Goal: Transaction & Acquisition: Purchase product/service

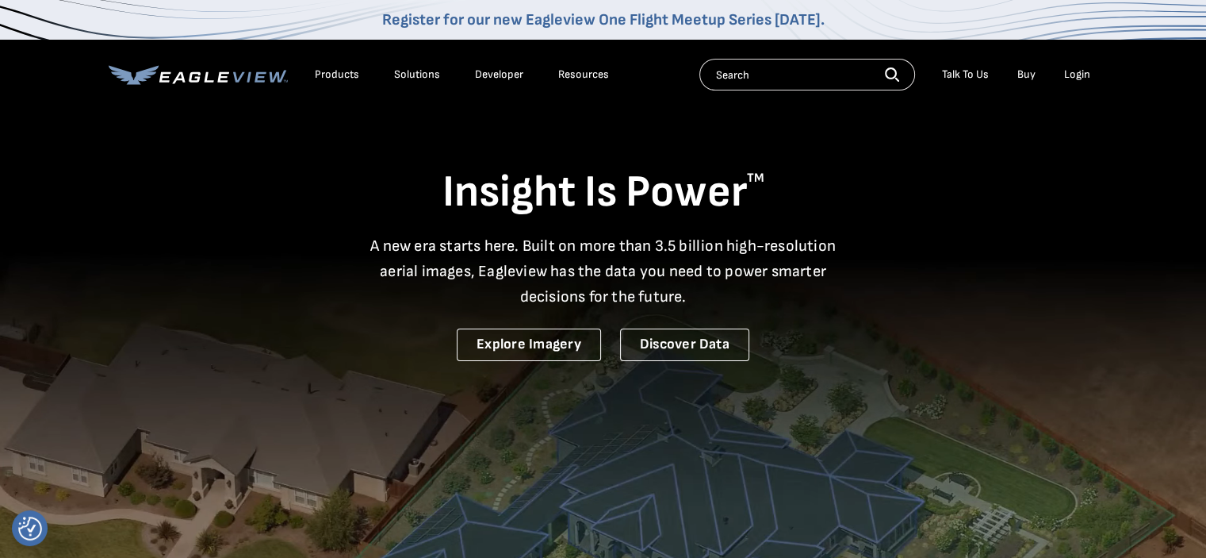
click at [962, 77] on div "Talk To Us" at bounding box center [965, 74] width 47 height 14
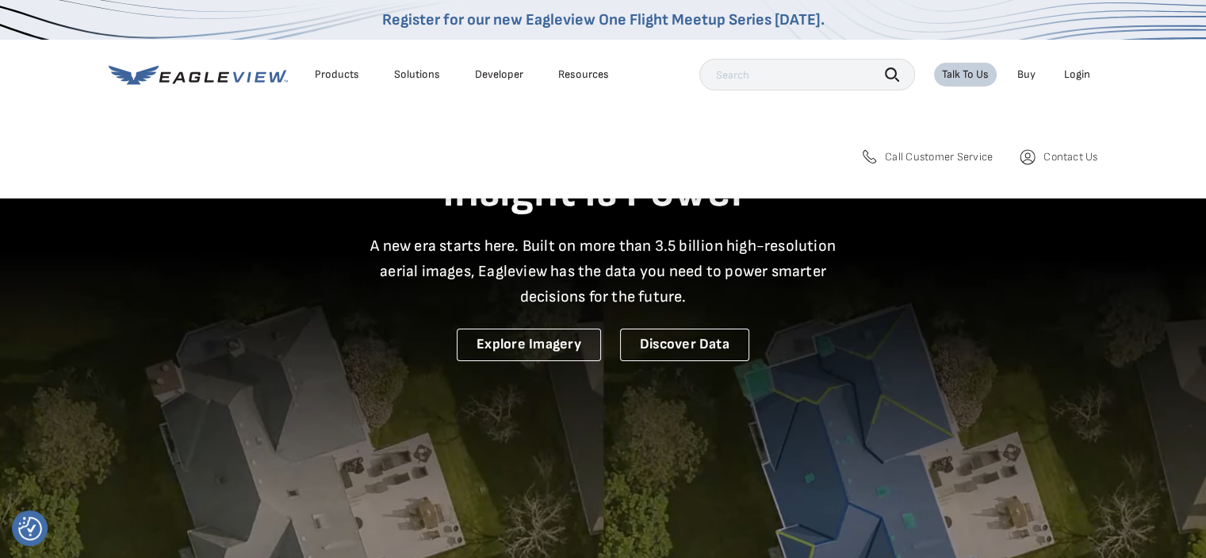
click at [962, 77] on div "Talk To Us" at bounding box center [965, 74] width 47 height 14
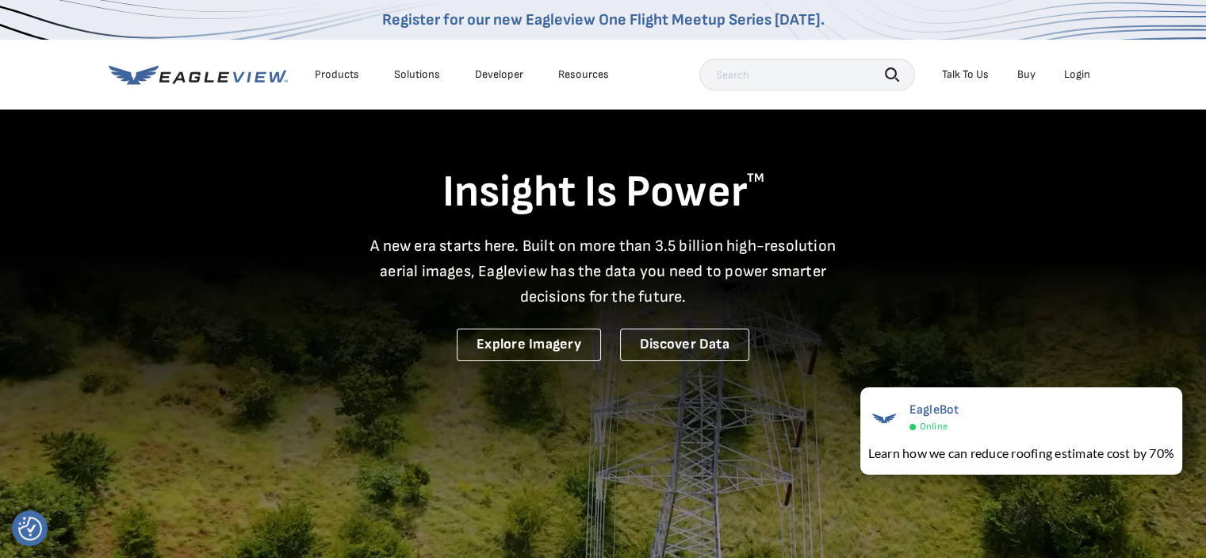
click at [971, 70] on div "Talk To Us" at bounding box center [965, 74] width 47 height 14
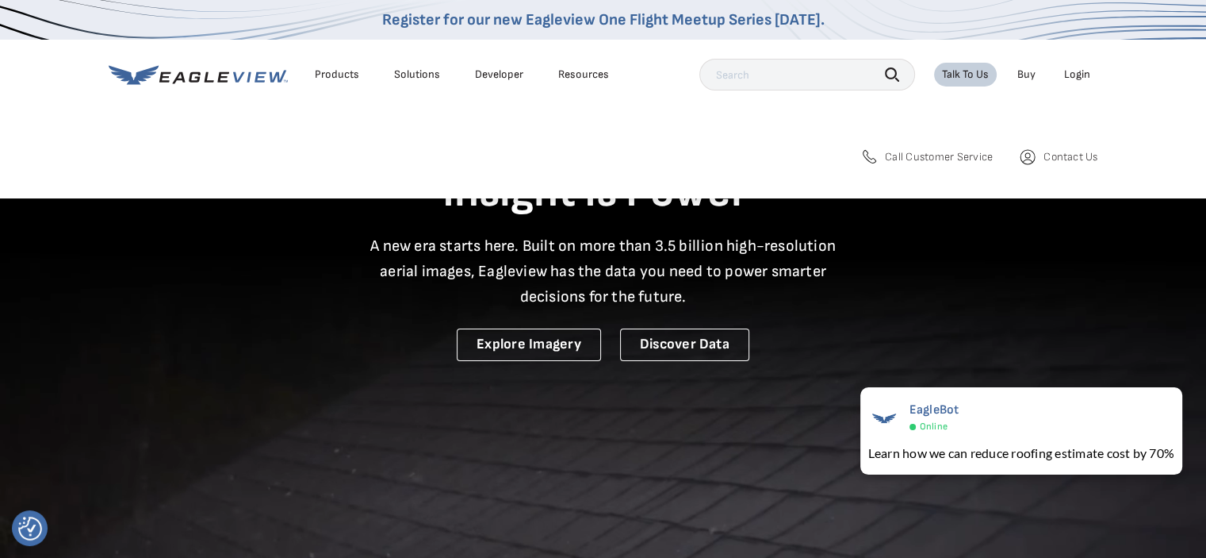
click at [948, 156] on span "Call Customer Service" at bounding box center [939, 157] width 108 height 14
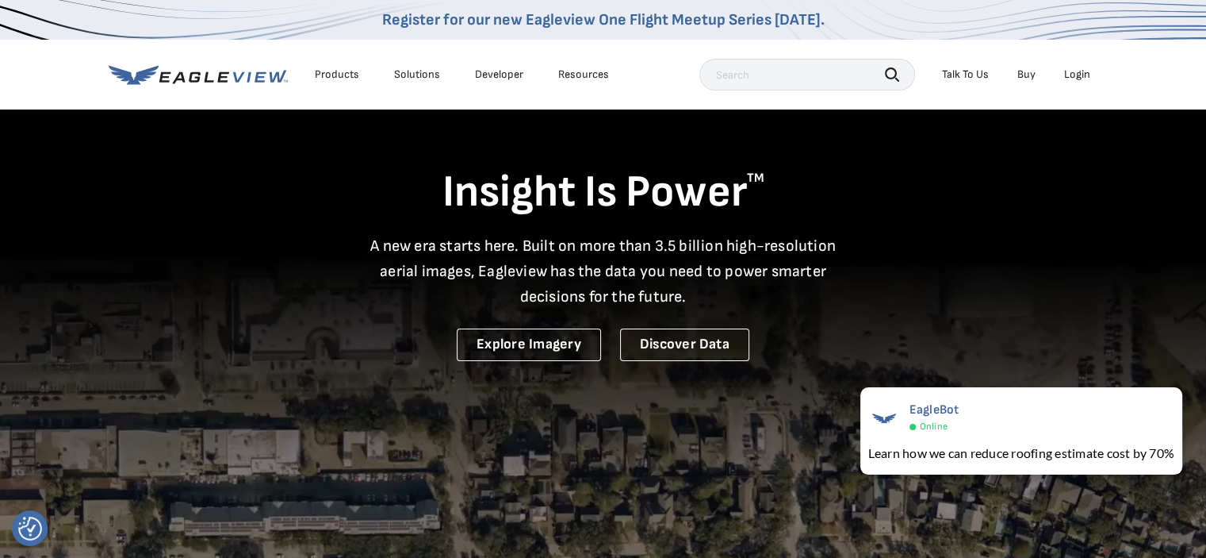
click at [1071, 75] on div "Login" at bounding box center [1077, 74] width 26 height 14
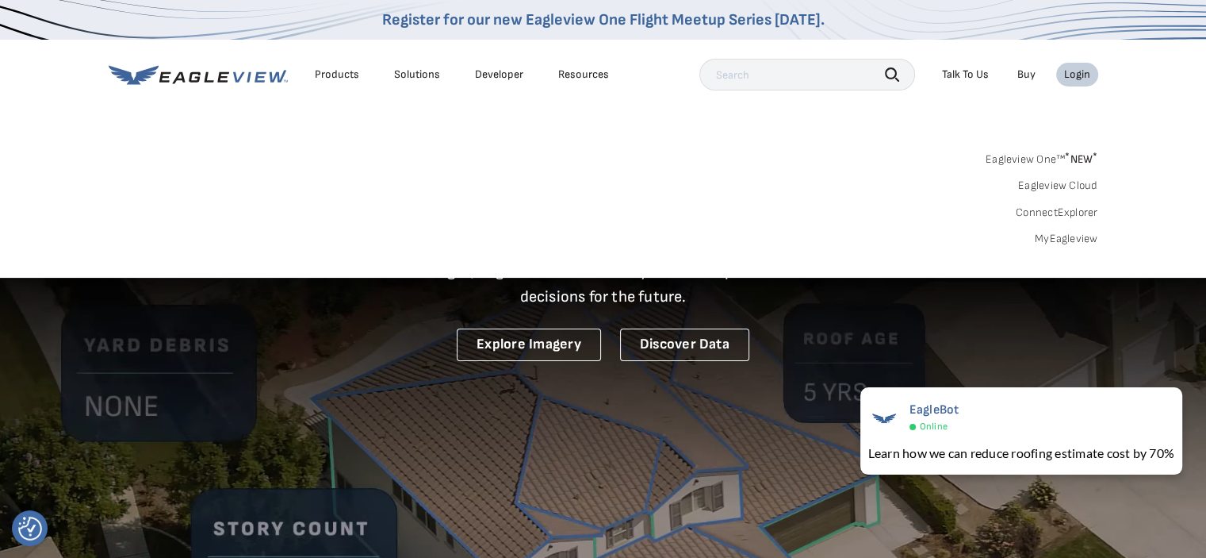
click at [1074, 240] on link "MyEagleview" at bounding box center [1066, 239] width 63 height 14
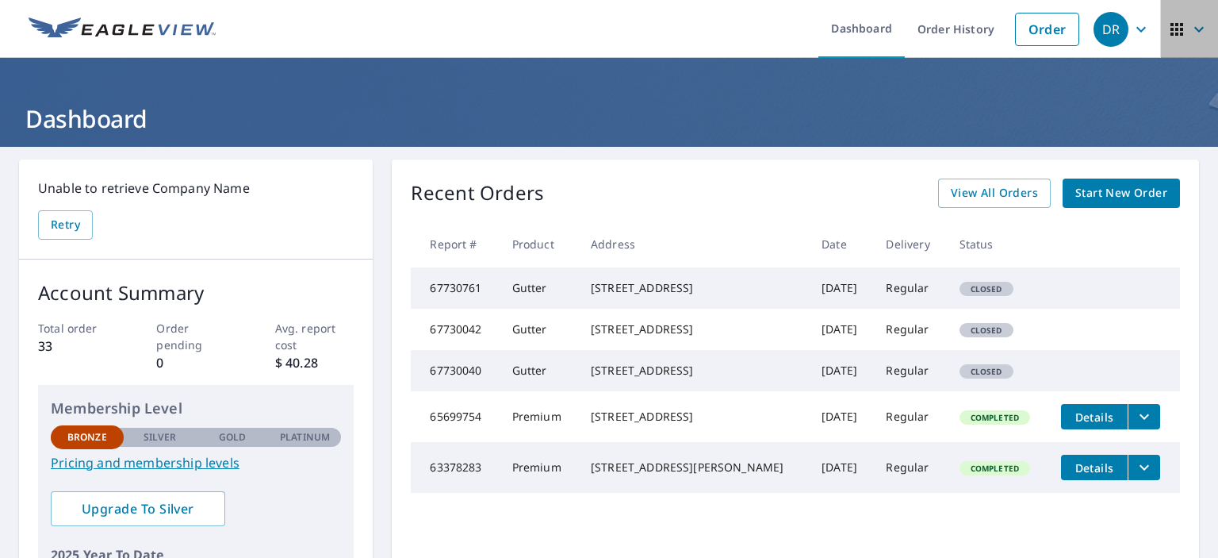
click at [1167, 30] on icon "button" at bounding box center [1176, 29] width 19 height 19
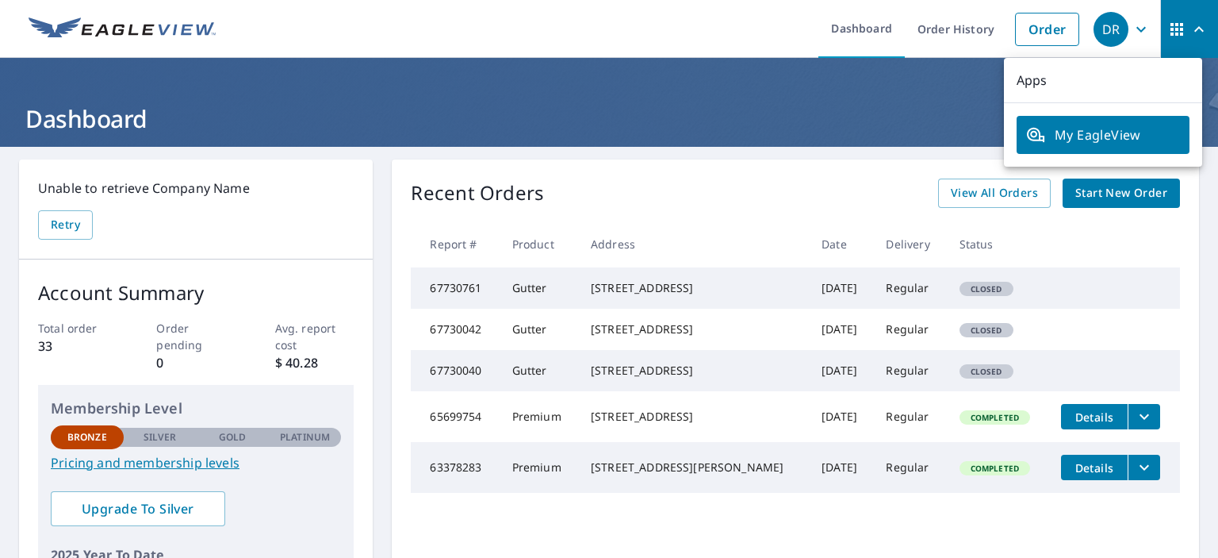
click at [903, 90] on header "Dashboard" at bounding box center [609, 102] width 1218 height 89
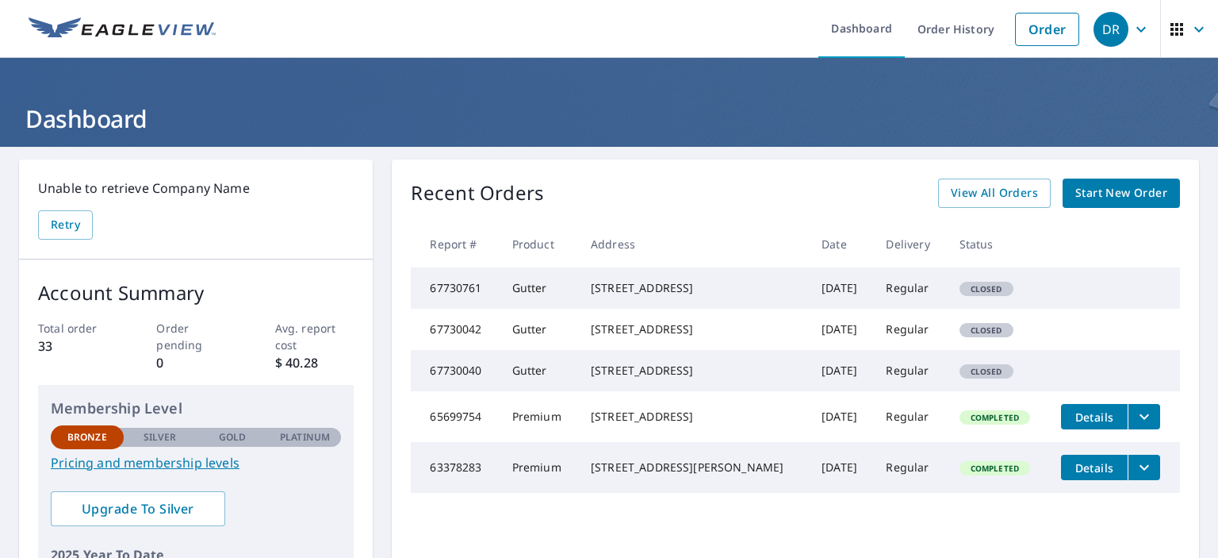
drag, startPoint x: 715, startPoint y: 301, endPoint x: 588, endPoint y: 279, distance: 128.8
click at [588, 279] on td "941 Red Oak Dr Pittsburgh, PA 15238" at bounding box center [693, 287] width 231 height 41
click at [625, 193] on div "Recent Orders View All Orders Start New Order" at bounding box center [795, 192] width 769 height 29
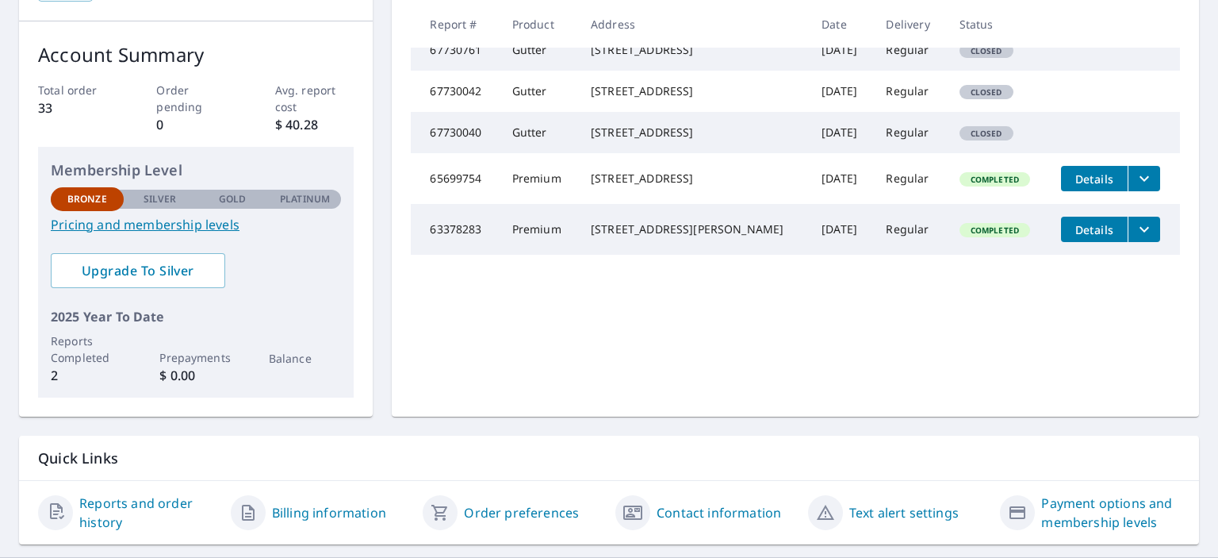
scroll to position [276, 0]
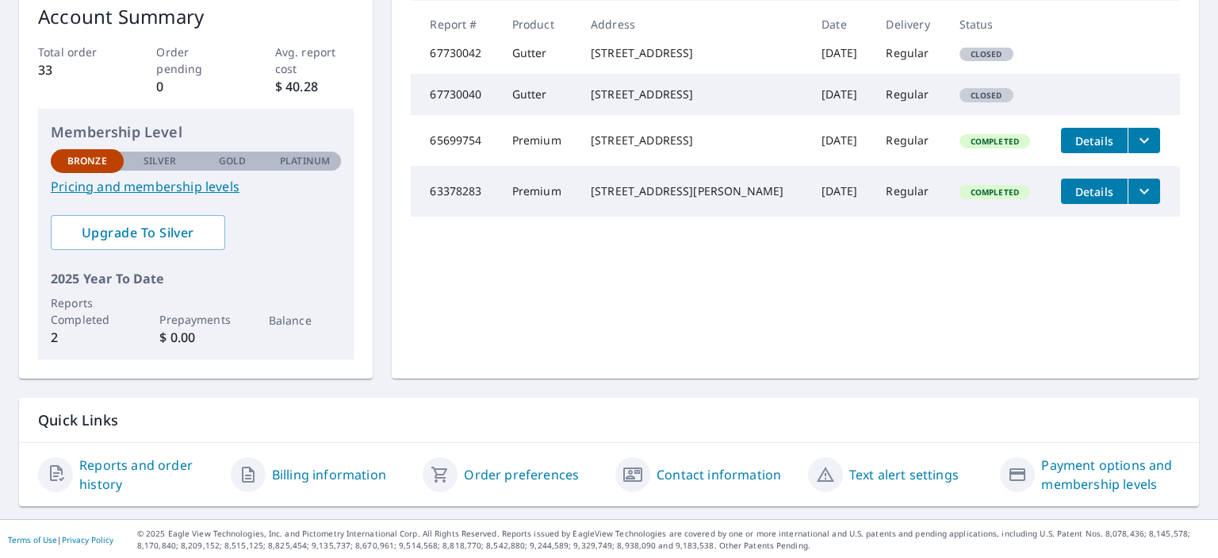
click at [707, 479] on link "Contact information" at bounding box center [719, 474] width 125 height 19
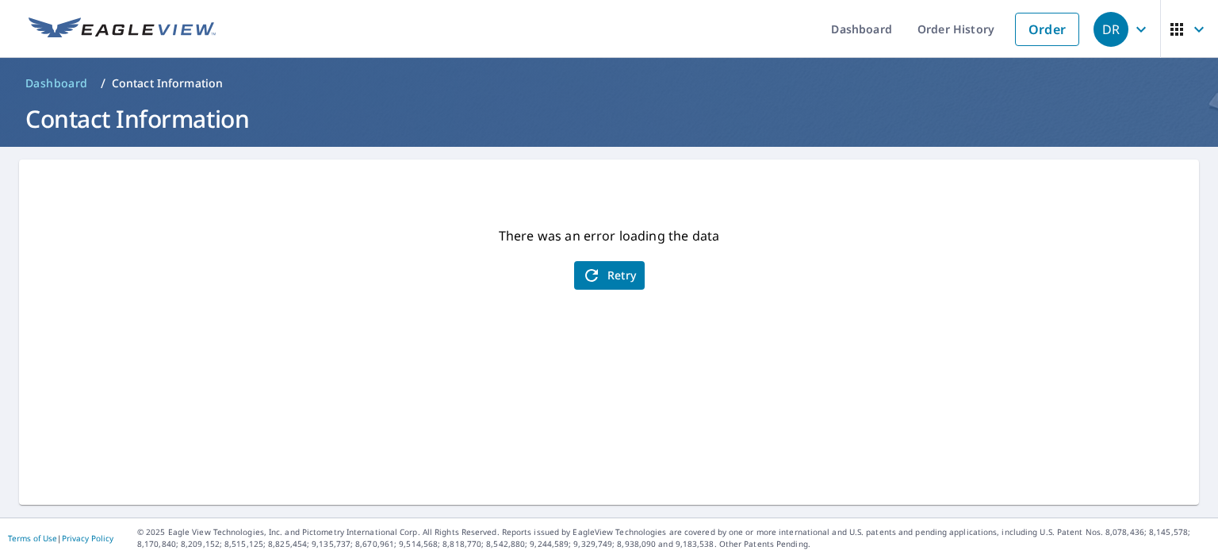
click at [596, 258] on div "There was an error loading the data Retry" at bounding box center [609, 331] width 1180 height 345
click at [600, 278] on span "Retry" at bounding box center [609, 275] width 55 height 19
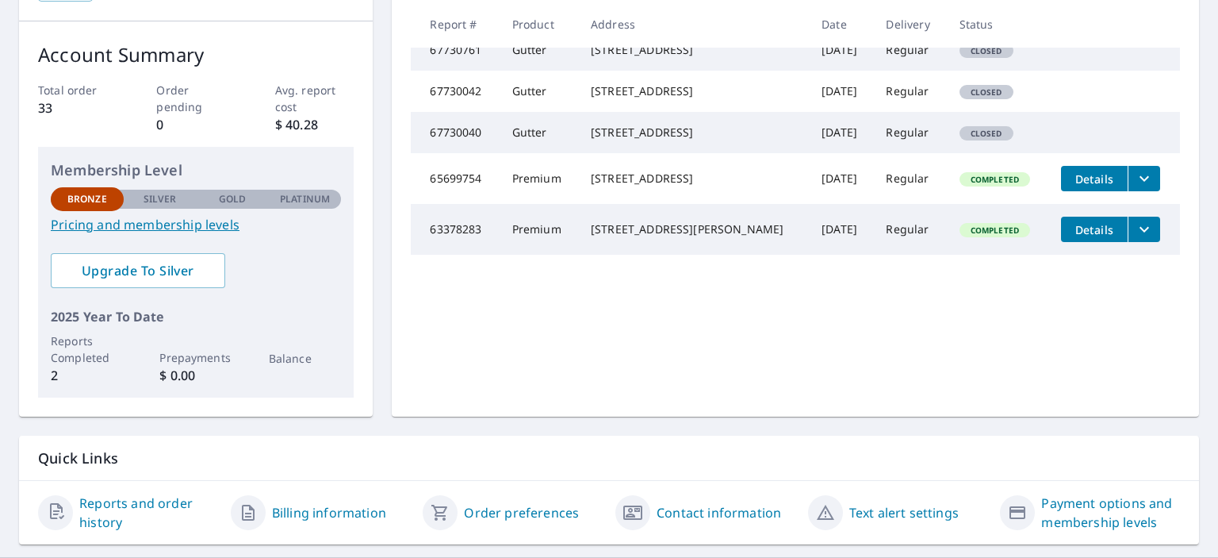
scroll to position [276, 0]
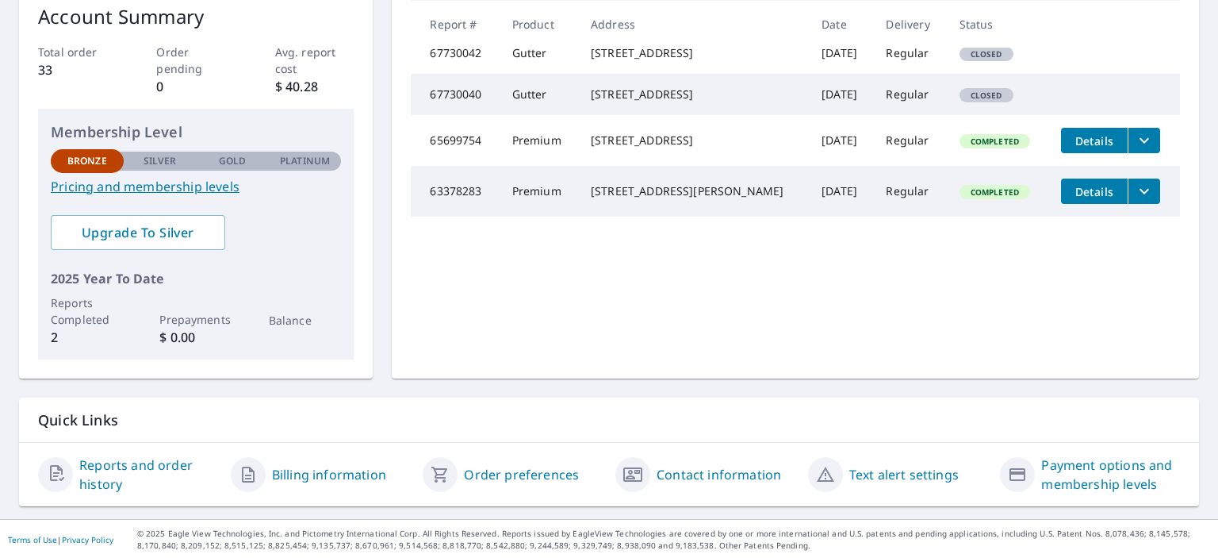
click at [305, 475] on link "Billing information" at bounding box center [329, 474] width 114 height 19
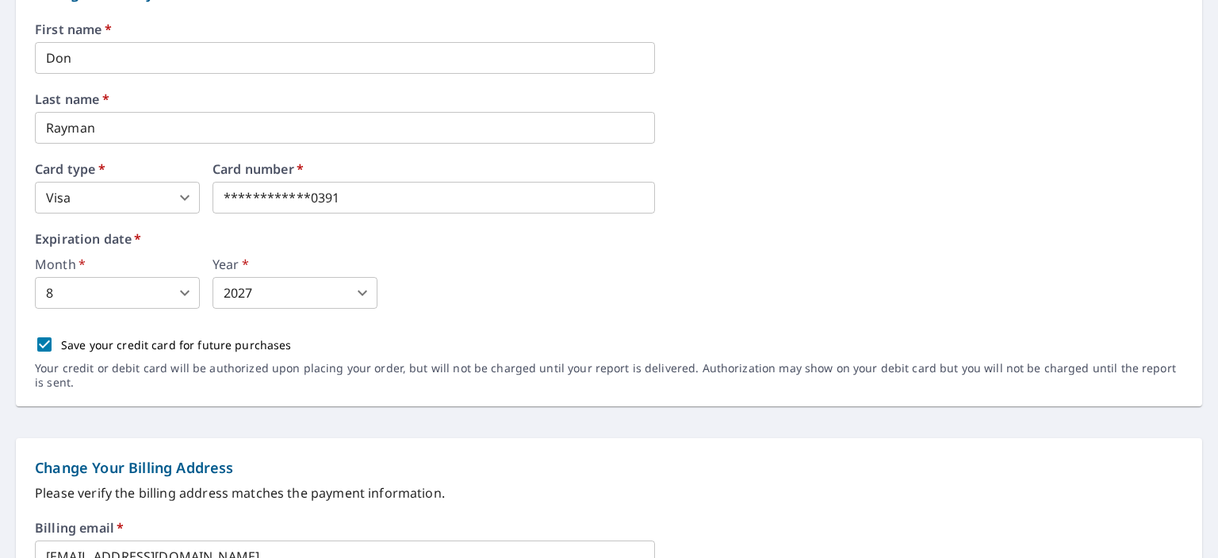
scroll to position [317, 0]
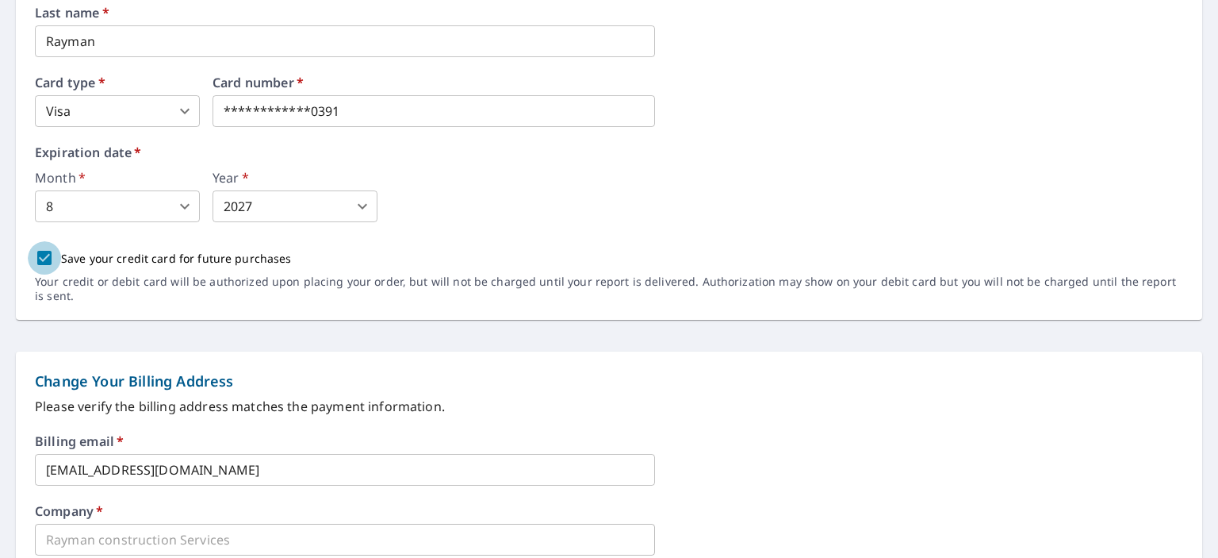
click at [38, 252] on input "Save your credit card for future purchases" at bounding box center [44, 257] width 33 height 33
checkbox input "false"
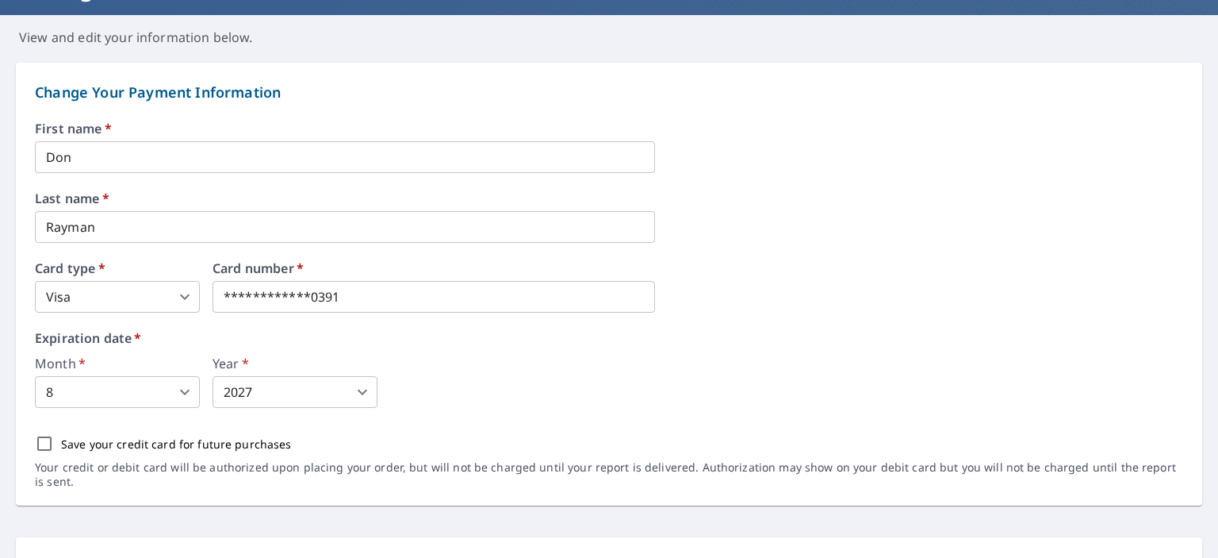
scroll to position [0, 0]
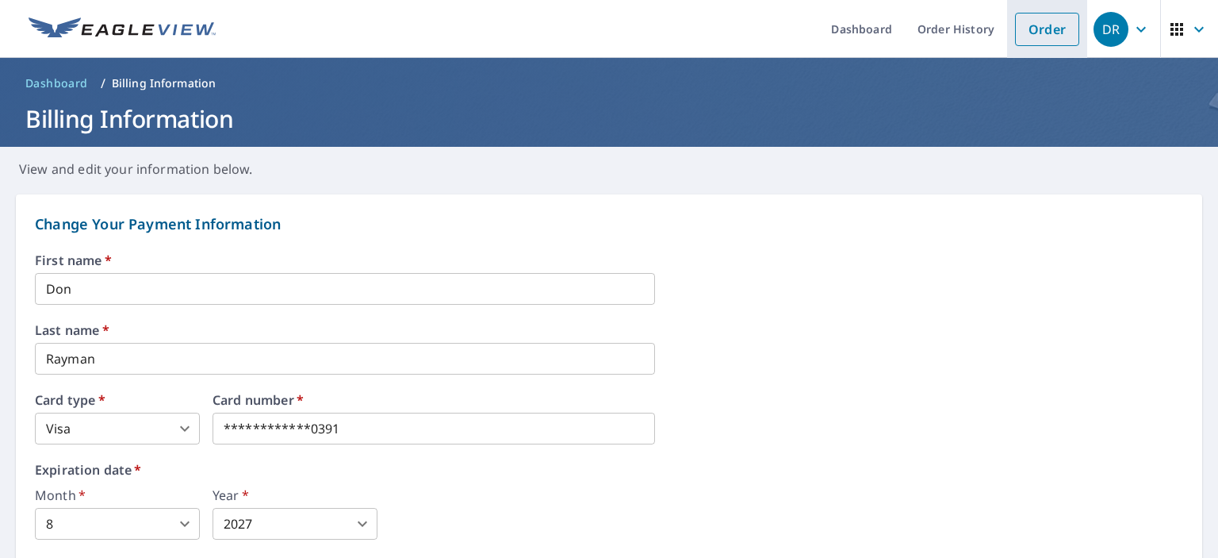
click at [1021, 33] on link "Order" at bounding box center [1047, 29] width 64 height 33
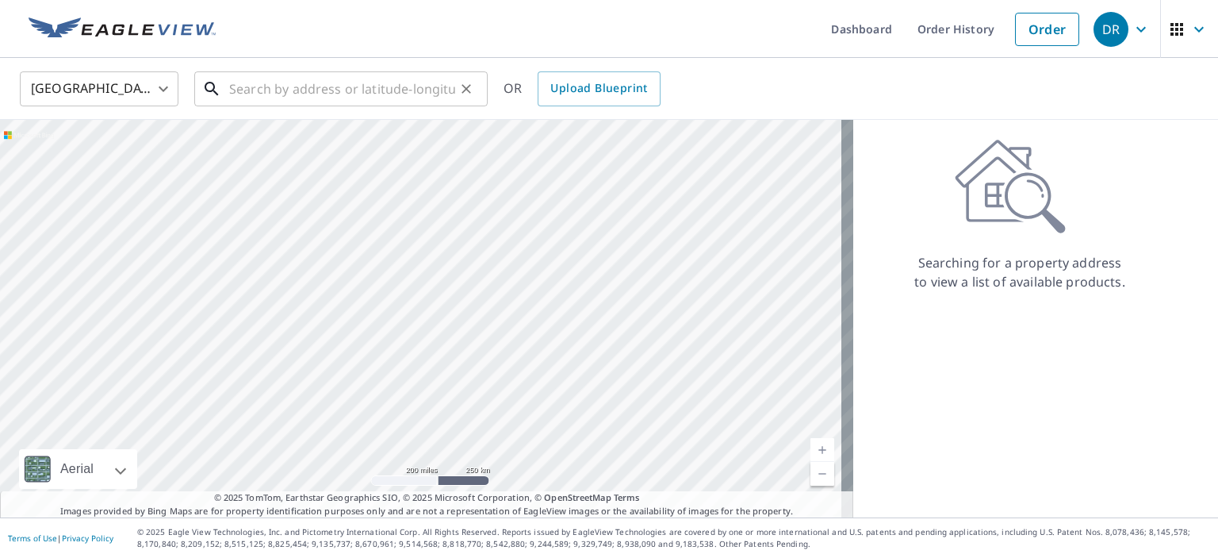
click at [286, 90] on input "text" at bounding box center [342, 89] width 226 height 44
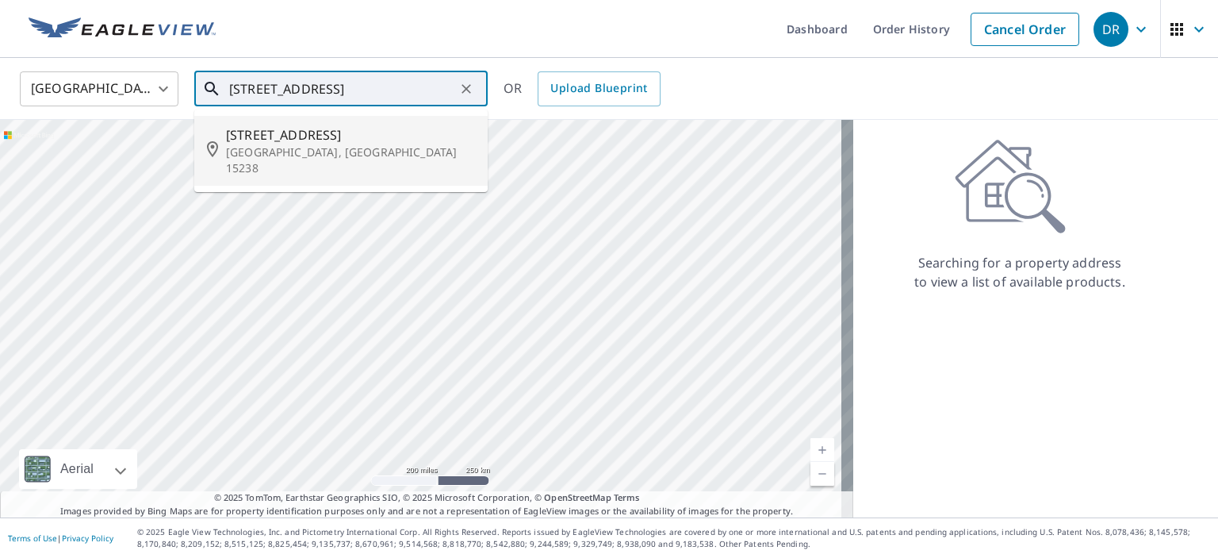
click at [271, 132] on span "941 Red Oak Dr" at bounding box center [350, 134] width 249 height 19
type input "941 Red Oak Dr Pittsburgh, PA 15238"
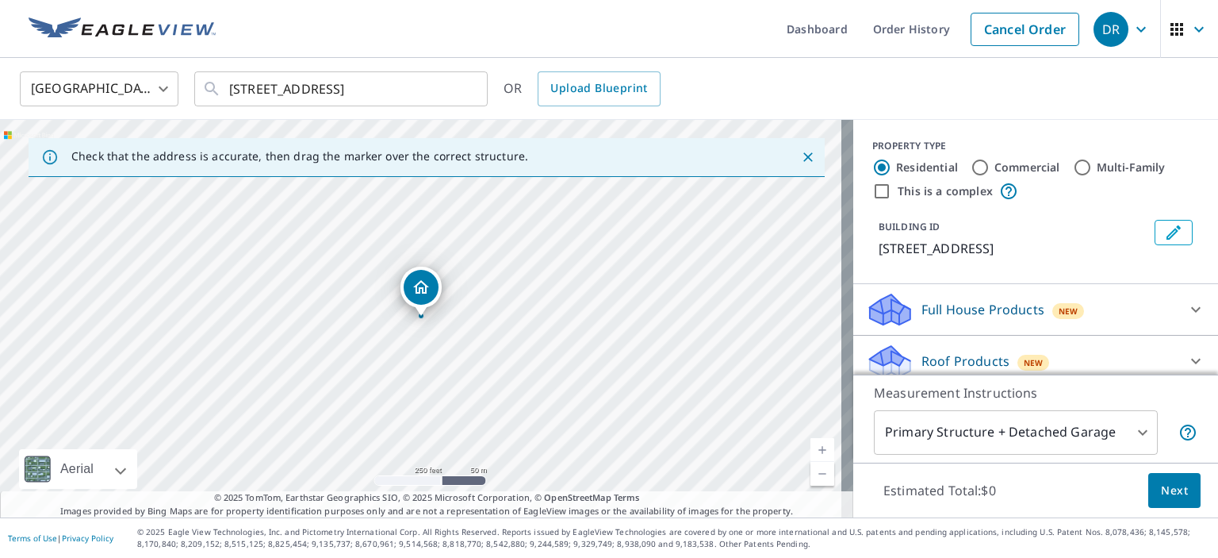
scroll to position [79, 0]
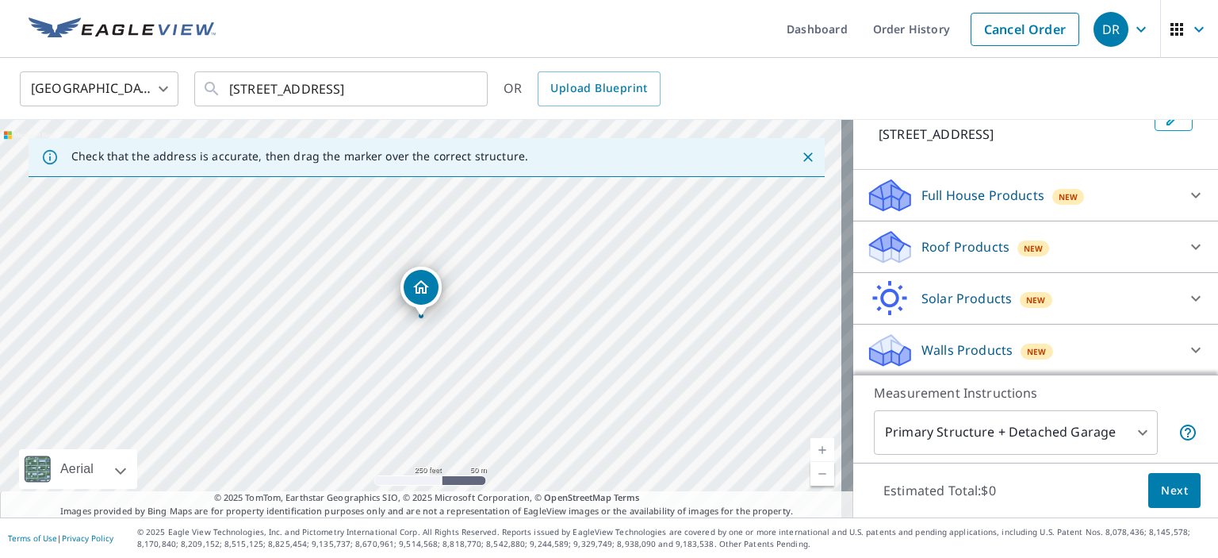
click at [1094, 260] on div "Roof Products New" at bounding box center [1021, 246] width 311 height 37
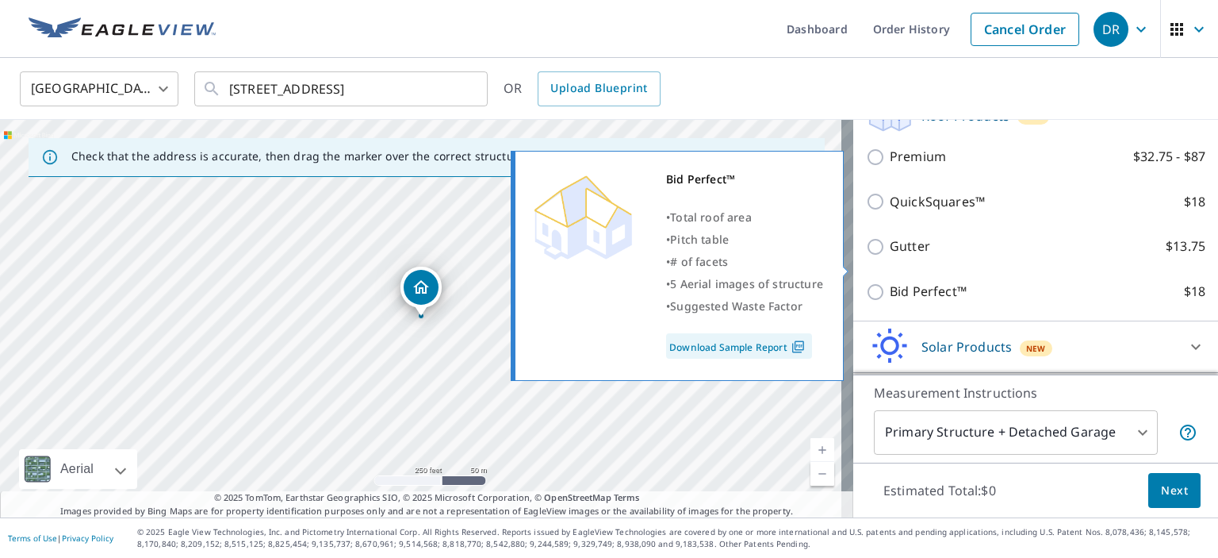
scroll to position [273, 0]
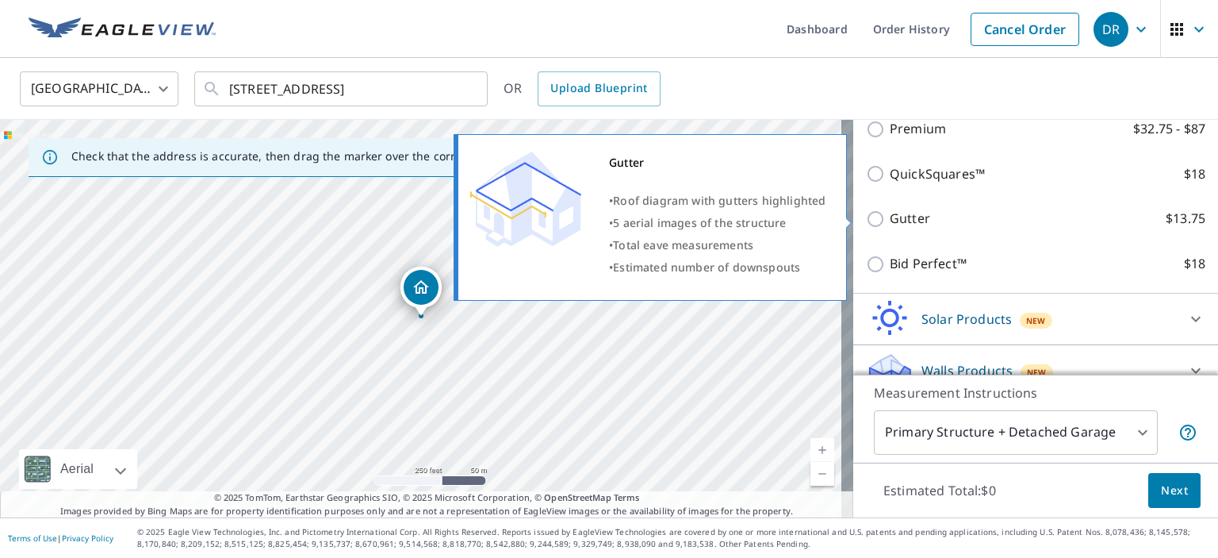
click at [866, 220] on input "Gutter $13.75" at bounding box center [878, 218] width 24 height 19
checkbox input "true"
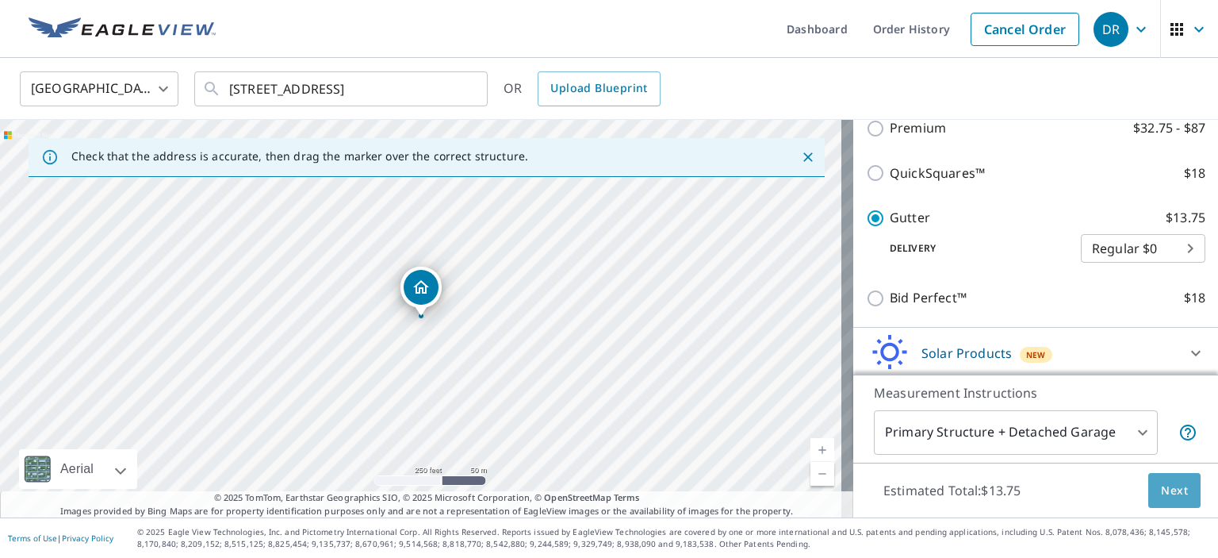
click at [1161, 497] on span "Next" at bounding box center [1174, 491] width 27 height 20
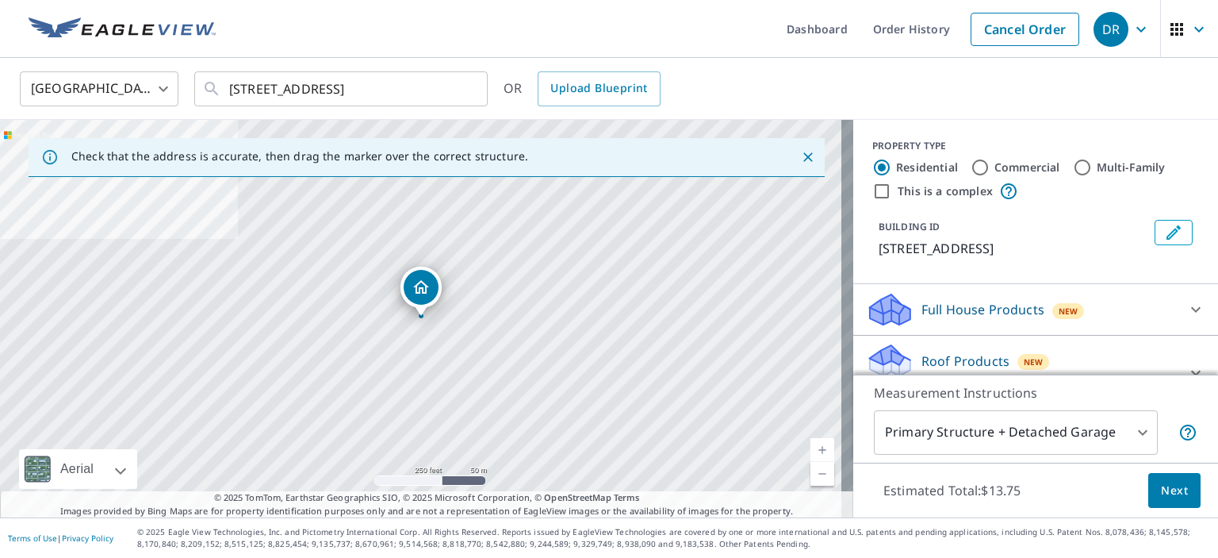
click at [1132, 424] on body "DR DR Dashboard Order History Cancel Order DR United States US ​ 941 Red Oak Dr…" at bounding box center [609, 279] width 1218 height 558
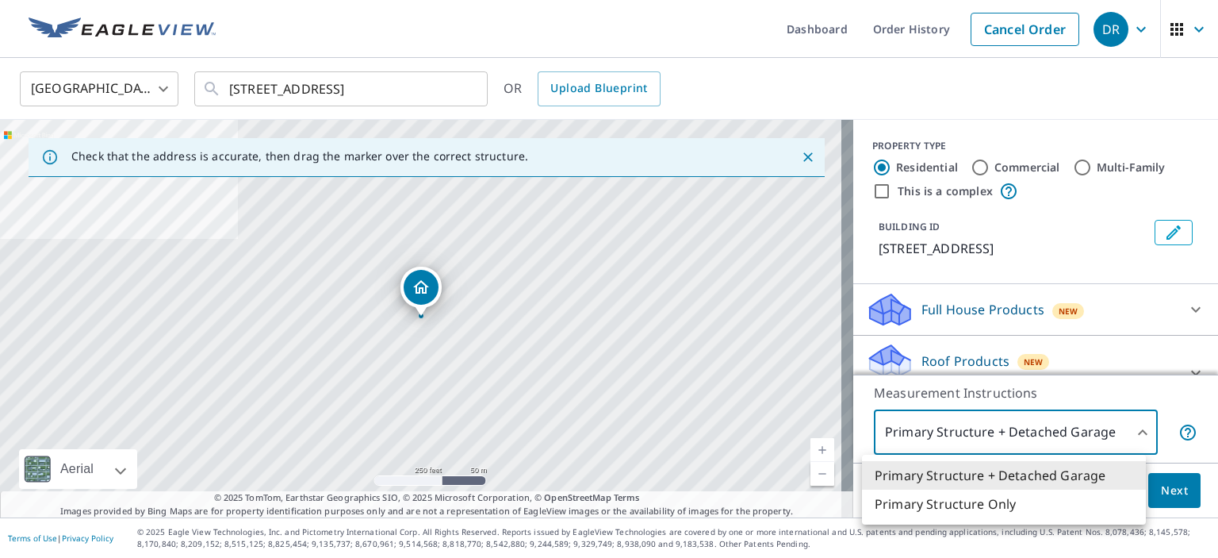
click at [1082, 506] on li "Primary Structure Only" at bounding box center [1004, 503] width 284 height 29
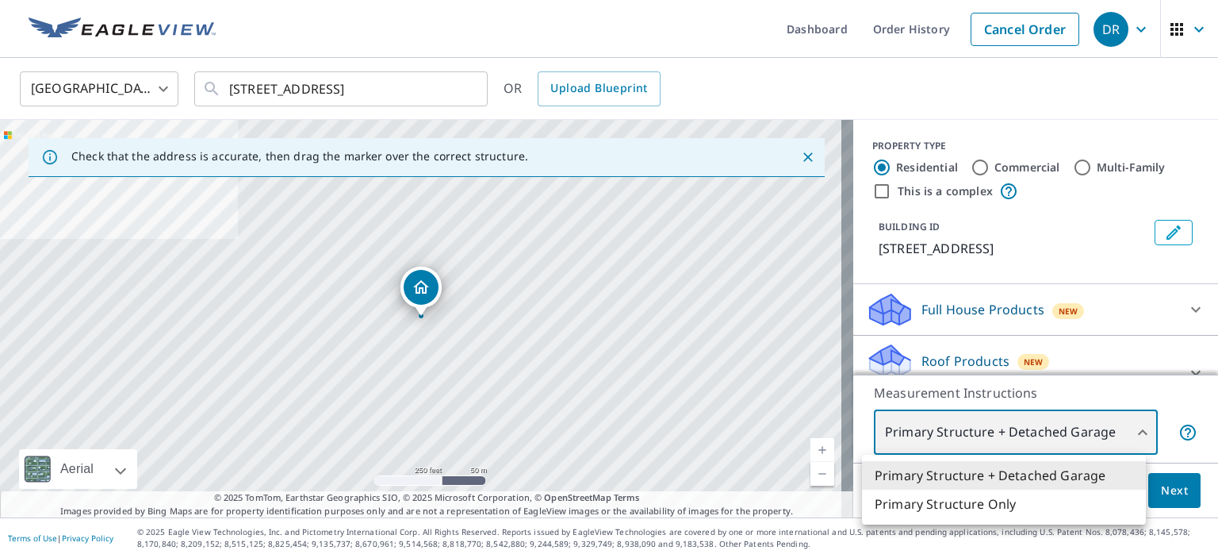
type input "2"
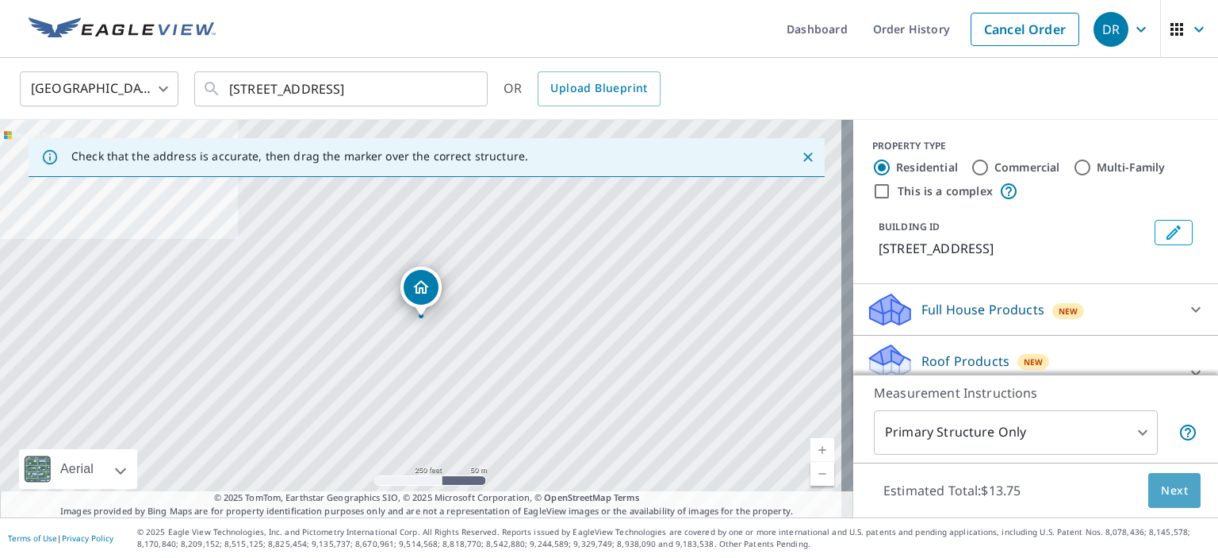
click at [1164, 485] on span "Next" at bounding box center [1174, 491] width 27 height 20
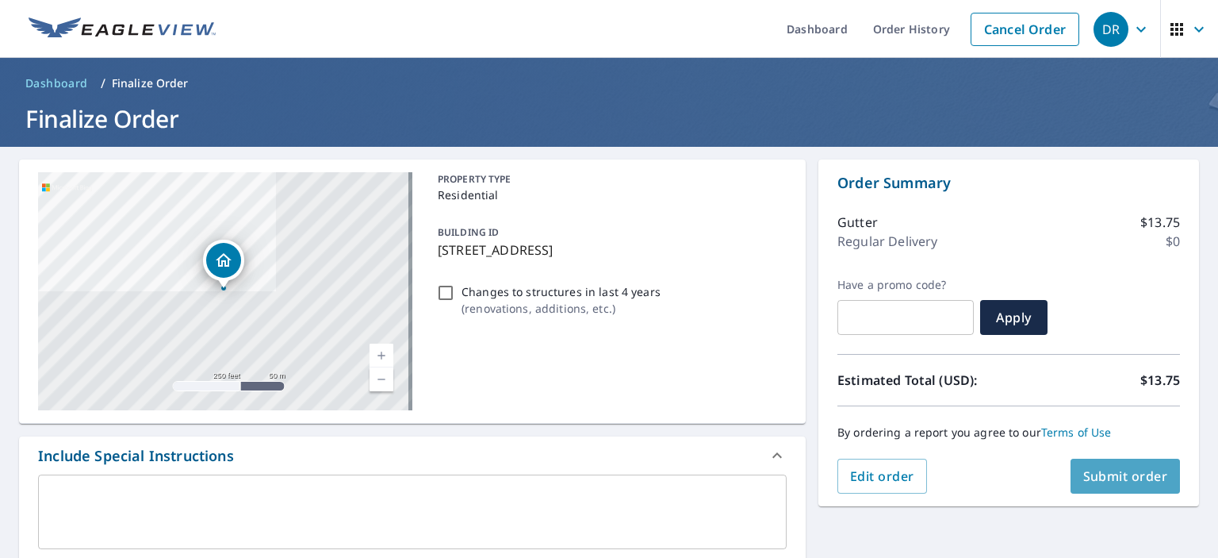
click at [1102, 475] on span "Submit order" at bounding box center [1125, 475] width 85 height 17
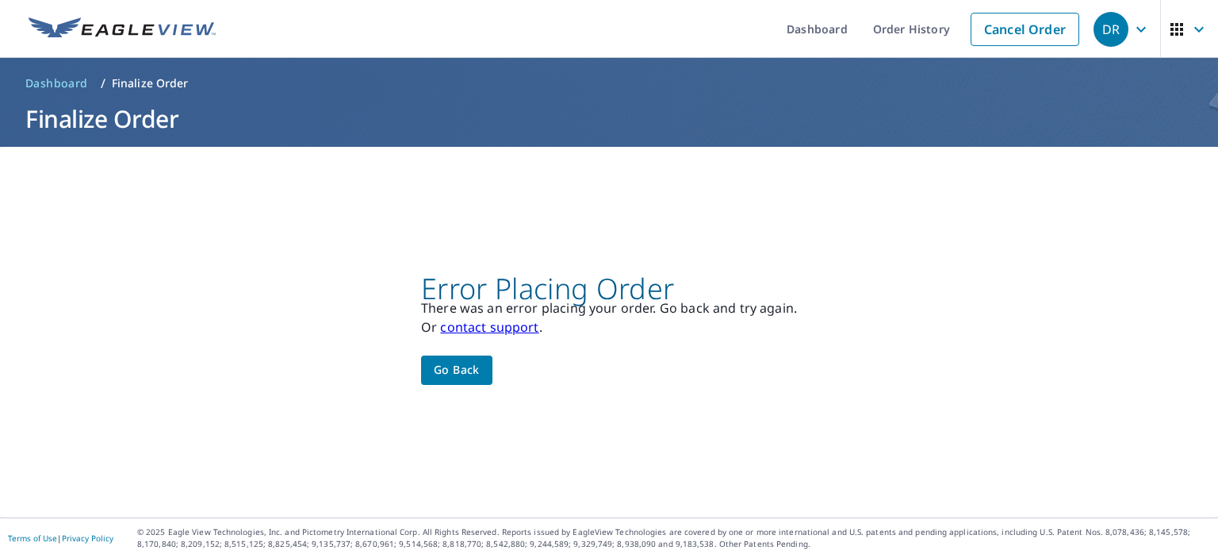
click at [487, 324] on link "contact support" at bounding box center [489, 326] width 98 height 17
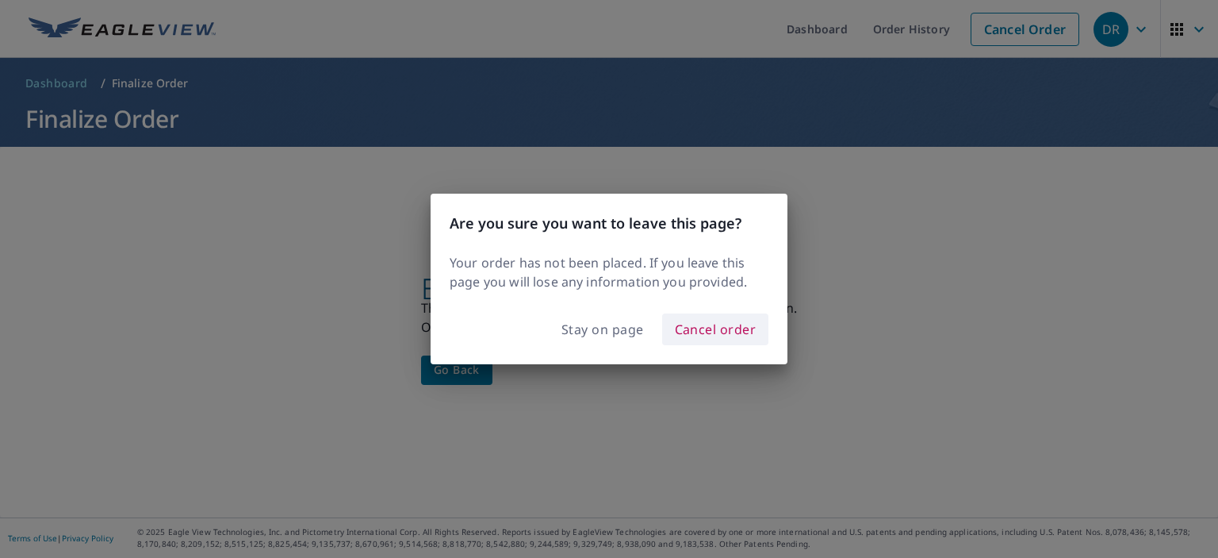
click at [726, 332] on span "Cancel order" at bounding box center [716, 329] width 82 height 22
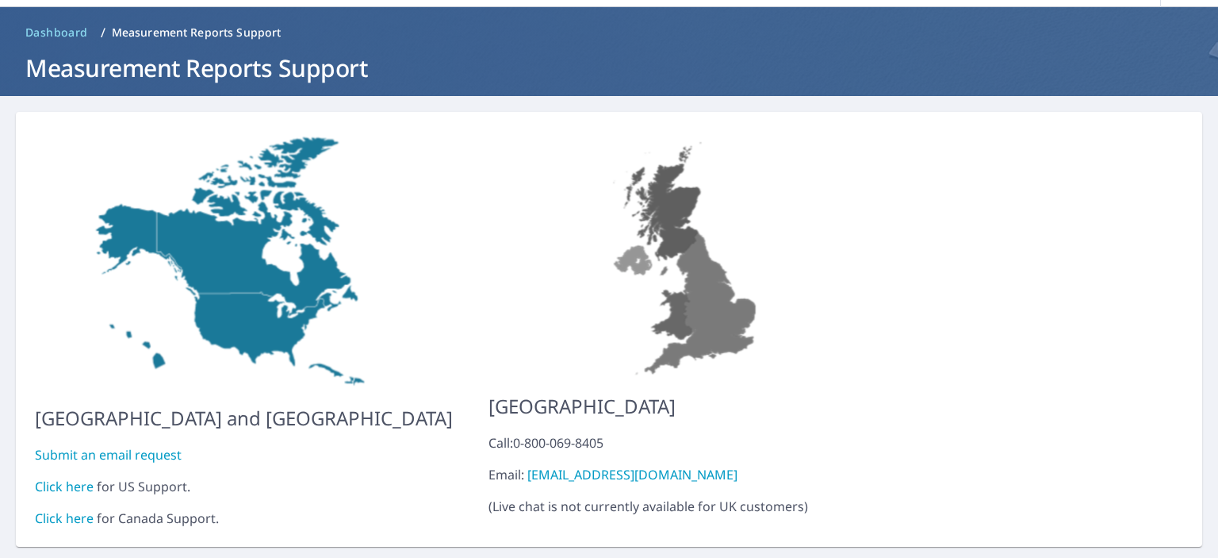
scroll to position [83, 0]
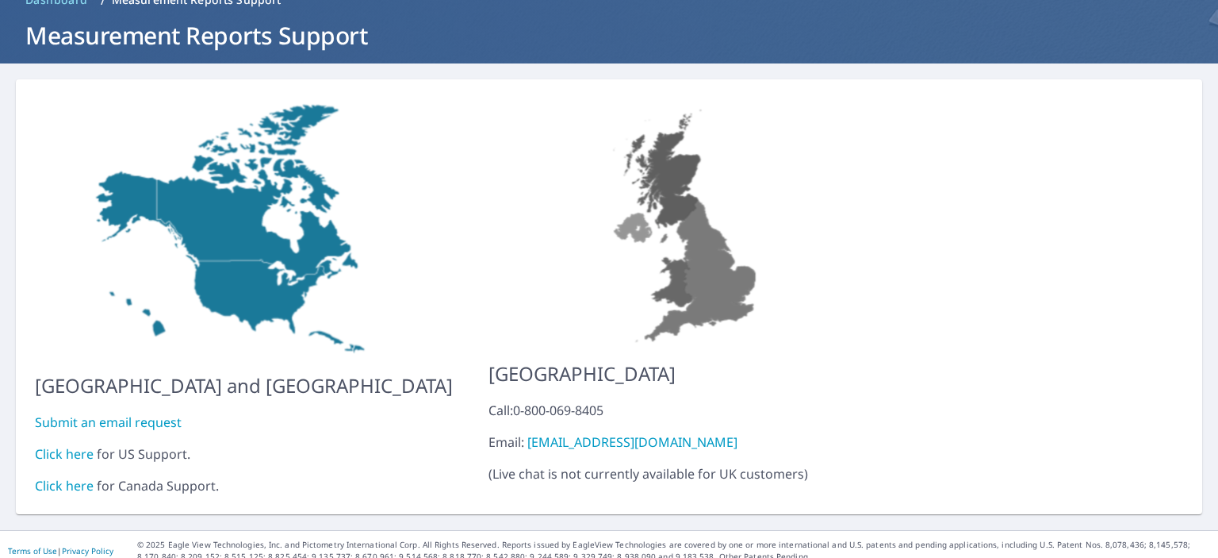
click at [155, 444] on div "Click here for US Support." at bounding box center [244, 453] width 418 height 19
click at [77, 445] on link "Click here" at bounding box center [64, 453] width 59 height 17
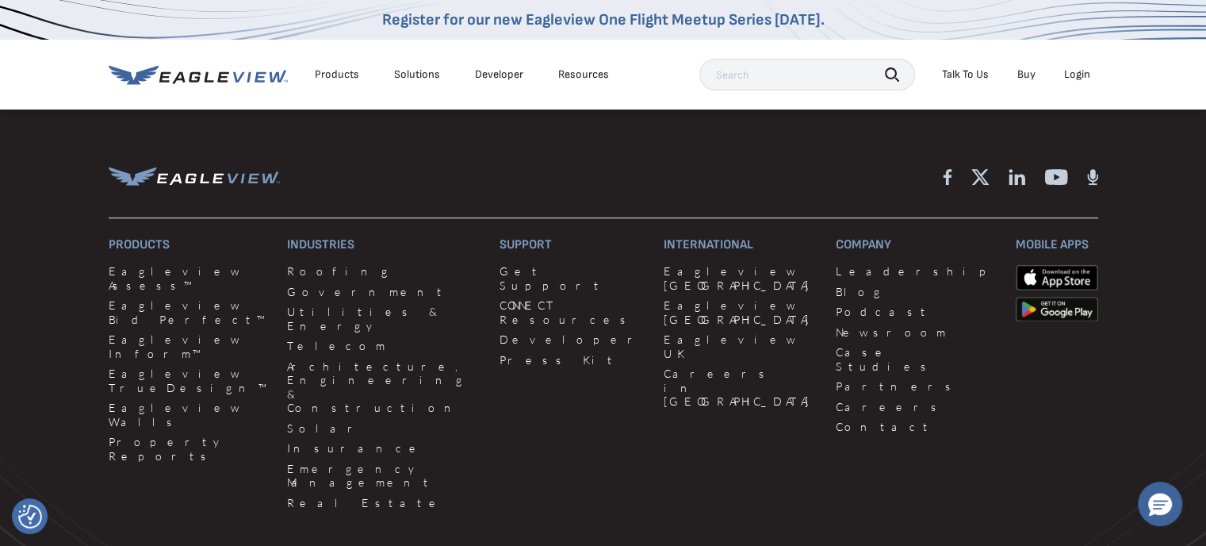
scroll to position [1428, 0]
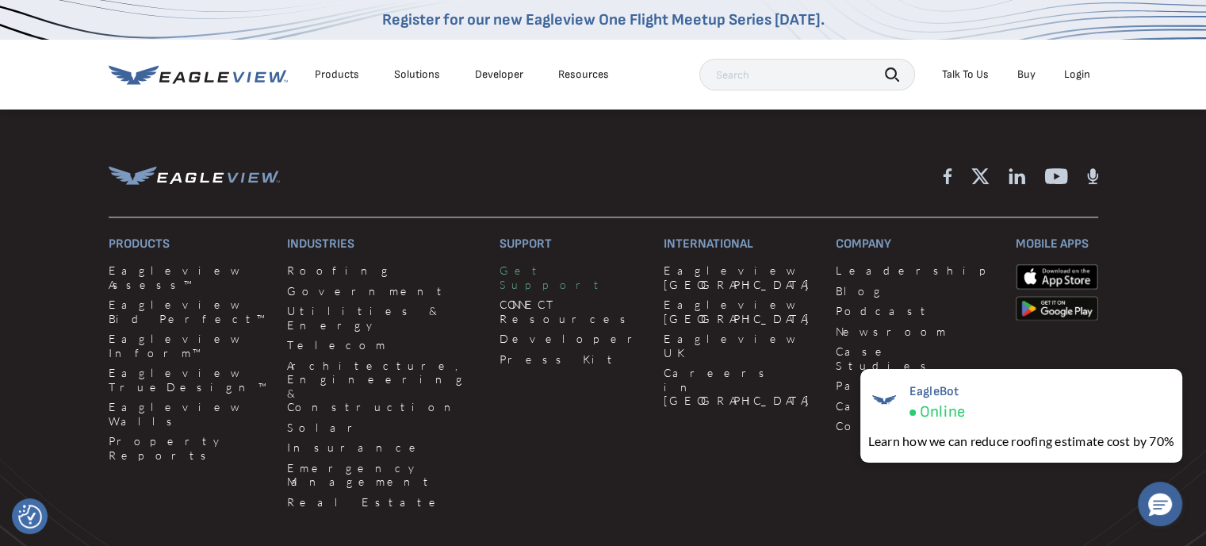
click at [500, 288] on link "Get Support" at bounding box center [572, 277] width 145 height 28
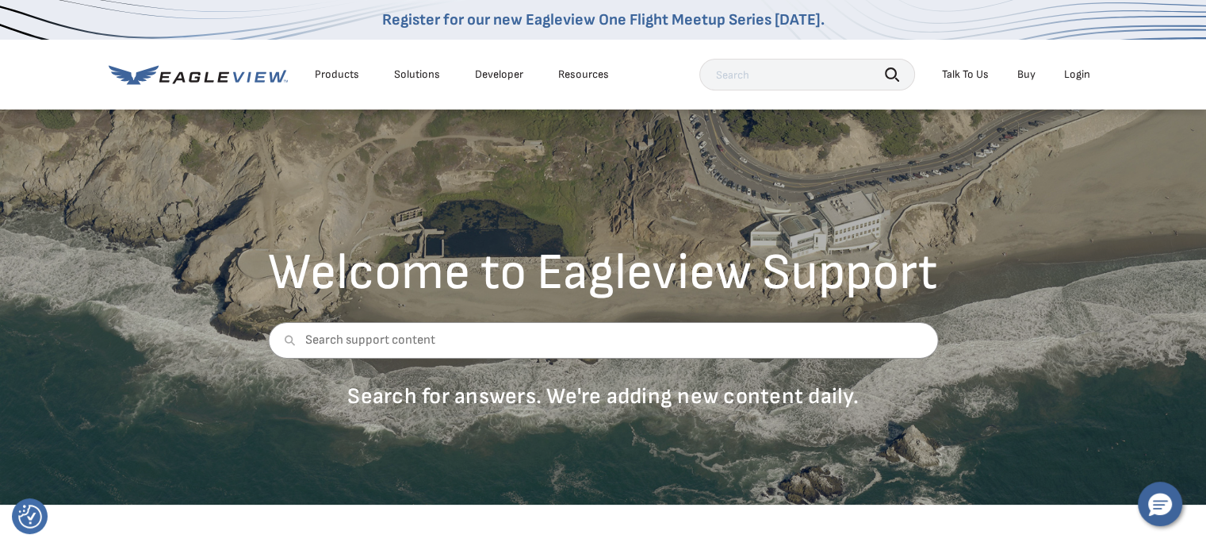
click at [974, 75] on div "Talk To Us" at bounding box center [965, 74] width 47 height 14
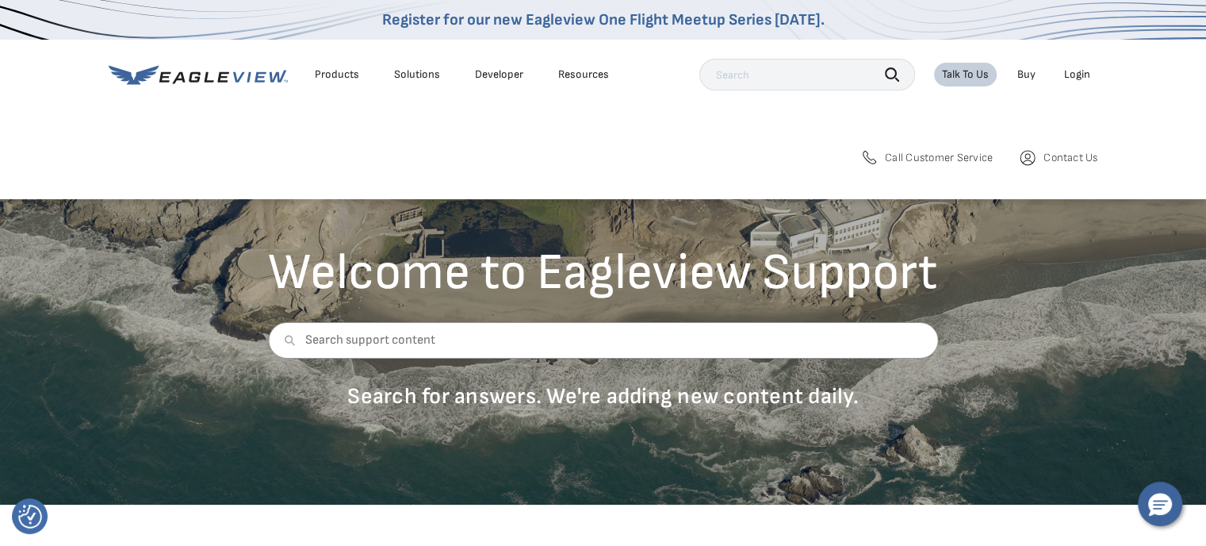
click at [1071, 155] on span "Contact Us" at bounding box center [1071, 158] width 54 height 14
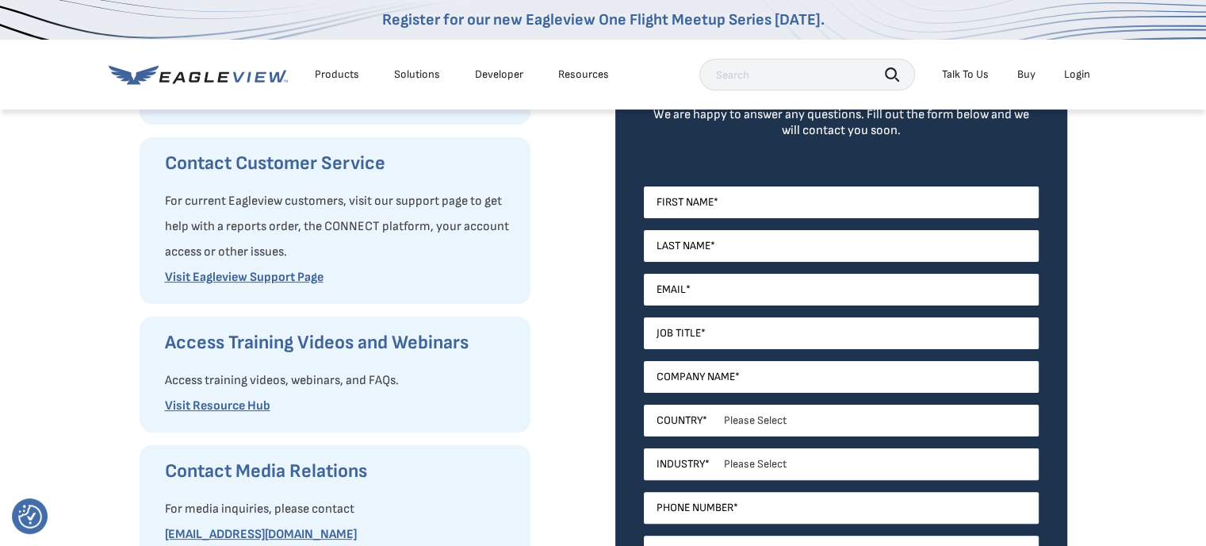
scroll to position [317, 0]
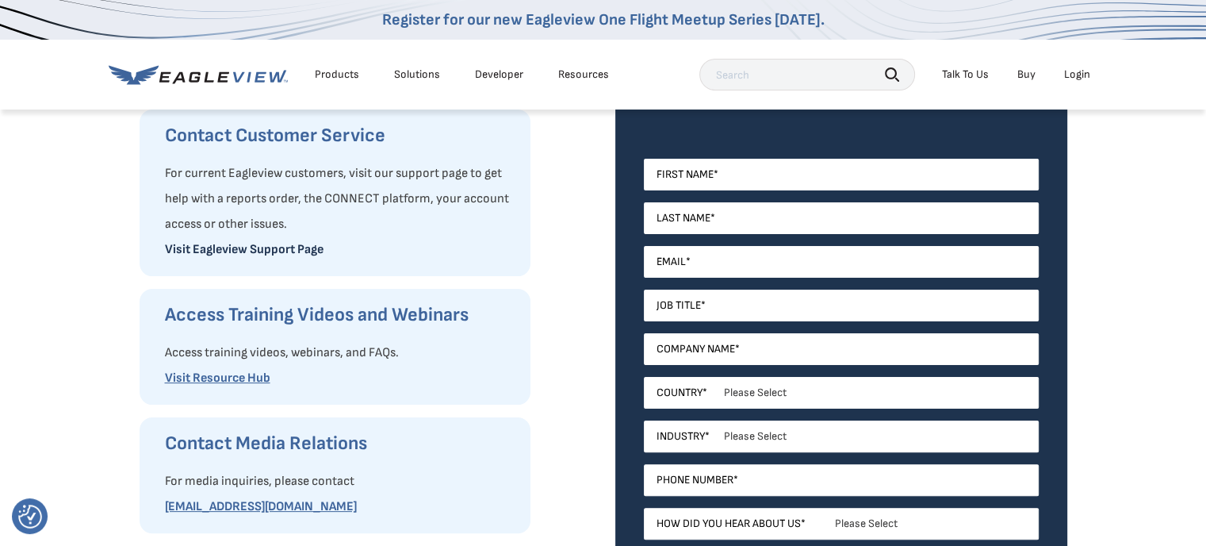
click at [243, 247] on link "Visit Eagleview Support Page" at bounding box center [244, 249] width 159 height 15
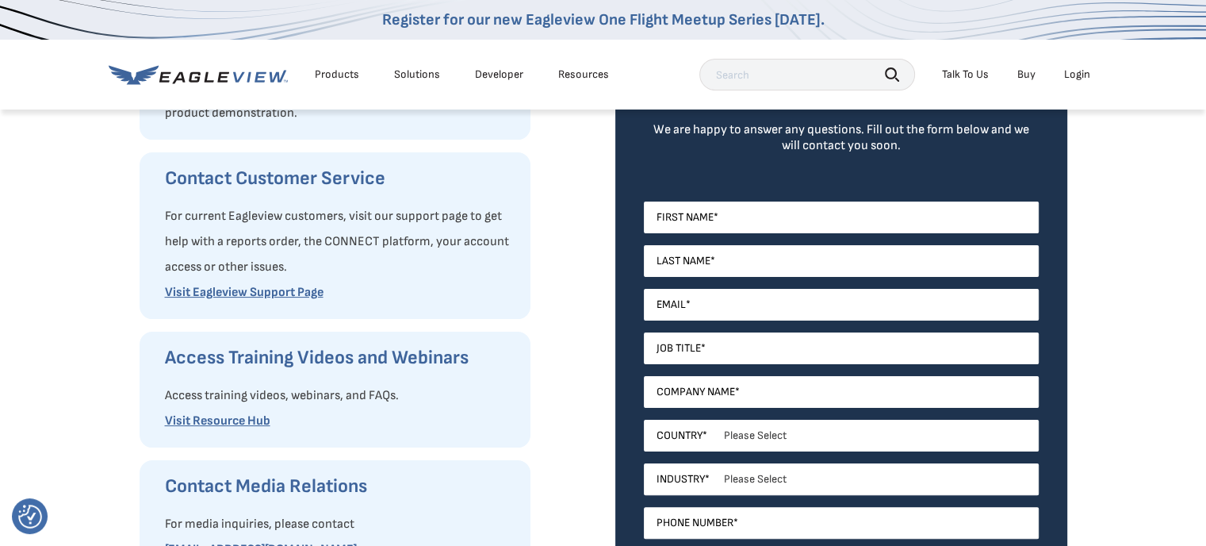
scroll to position [236, 0]
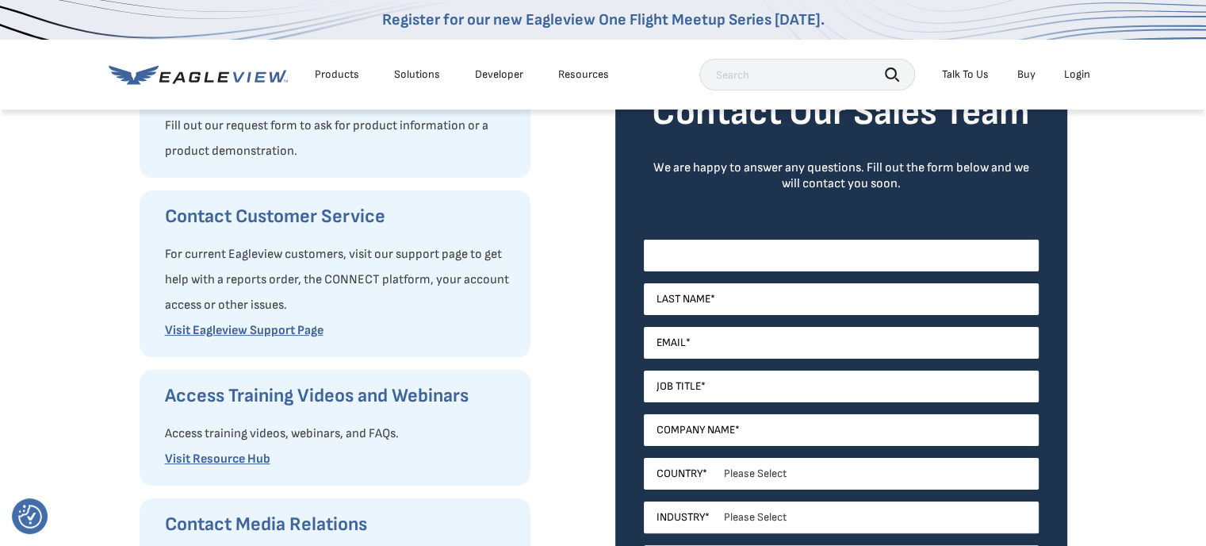
click at [688, 255] on input "First Name *" at bounding box center [841, 256] width 395 height 32
type input "Donald"
type input "Rayman"
type input "raymancs@comcast.net"
type input "Rayman Construction Services"
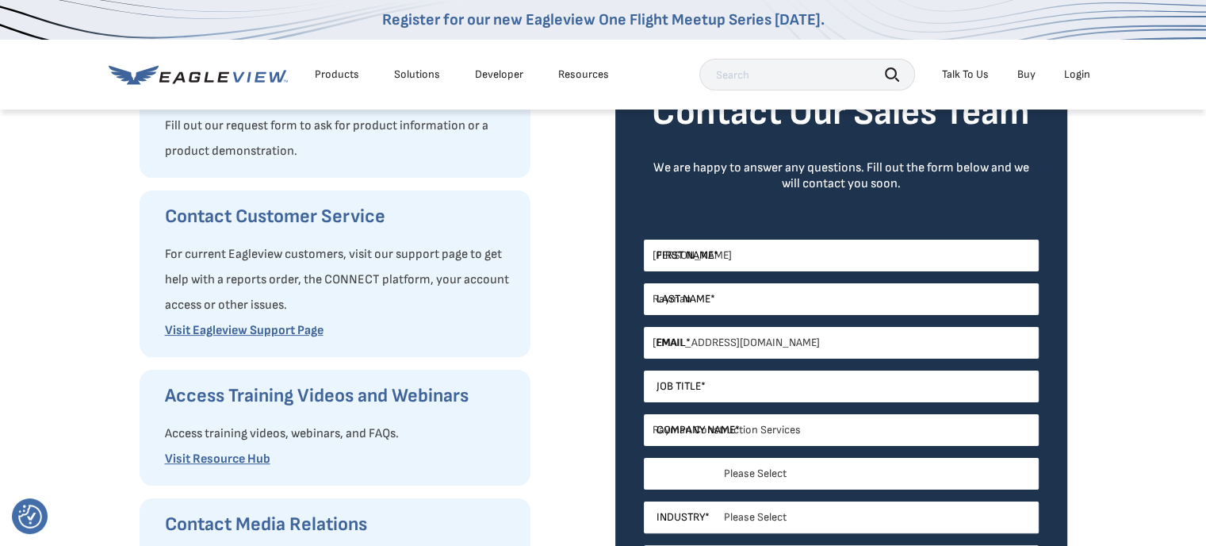
select select "[GEOGRAPHIC_DATA]"
type input "4129529894"
select select "Pennsylvania"
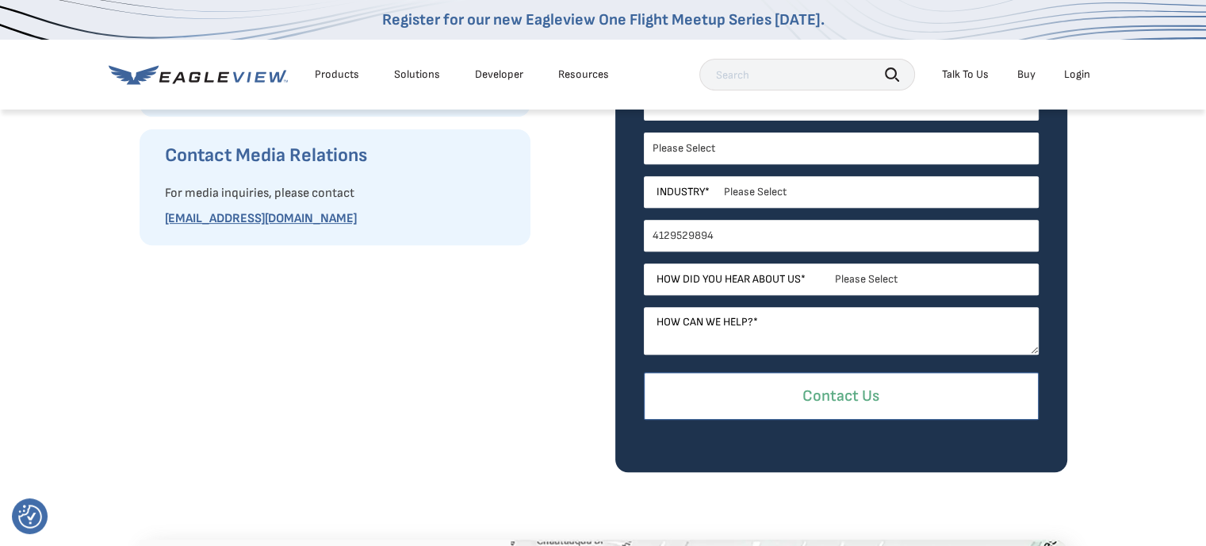
scroll to position [633, 0]
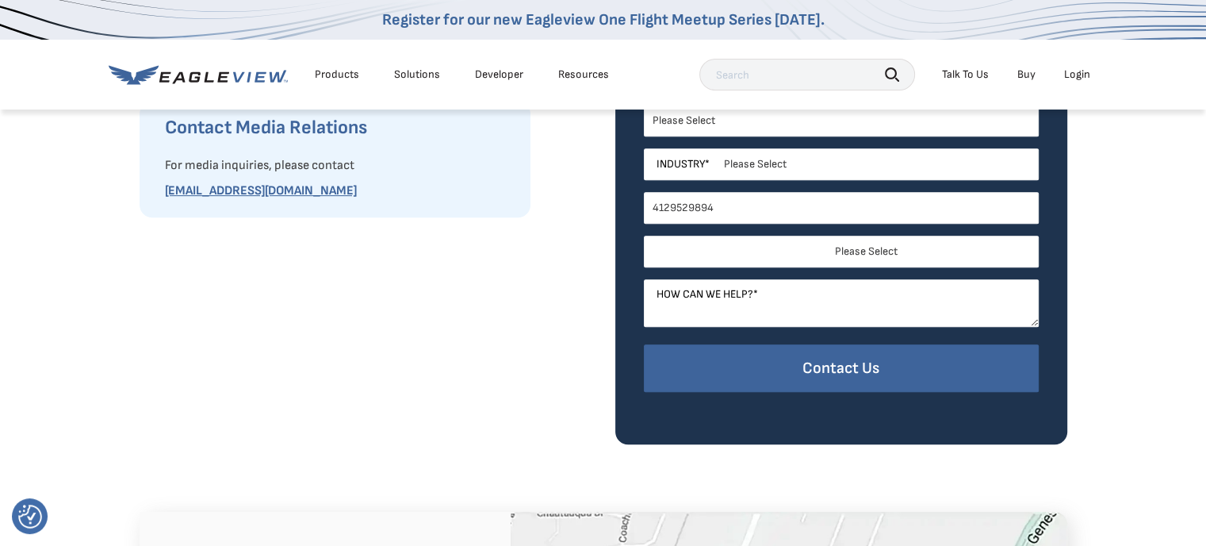
click at [835, 245] on select "Please Select Search Engine Social Media Word of Mouth Podcast Online Advertise…" at bounding box center [841, 252] width 395 height 32
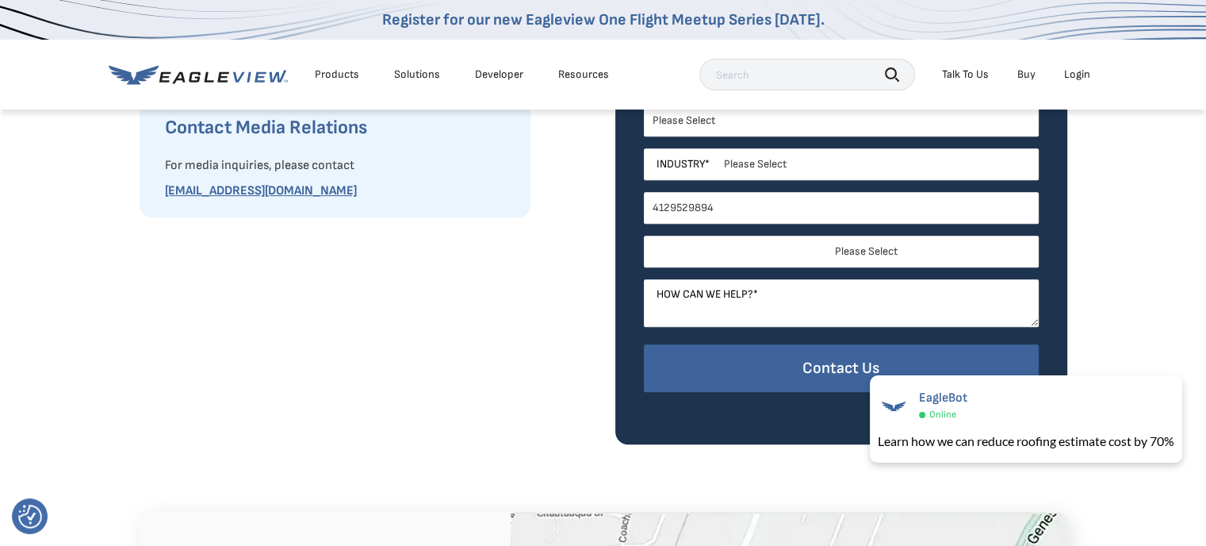
select select "Other"
click at [644, 236] on select "Please Select Search Engine Social Media Word of Mouth Podcast Online Advertise…" at bounding box center [841, 252] width 395 height 32
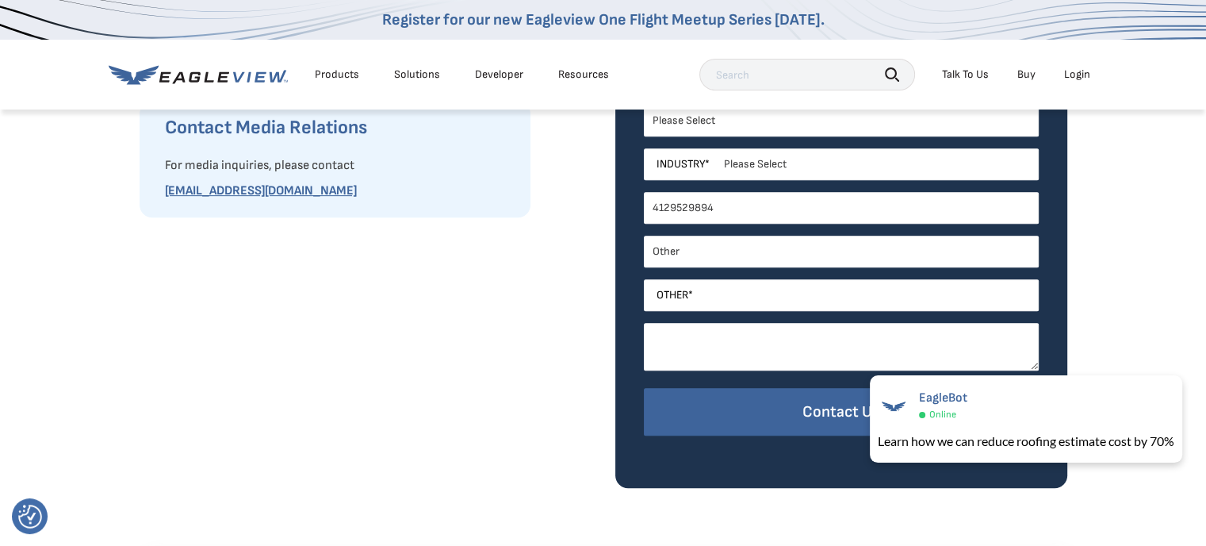
click at [657, 332] on textarea "How can we help? *" at bounding box center [841, 347] width 395 height 48
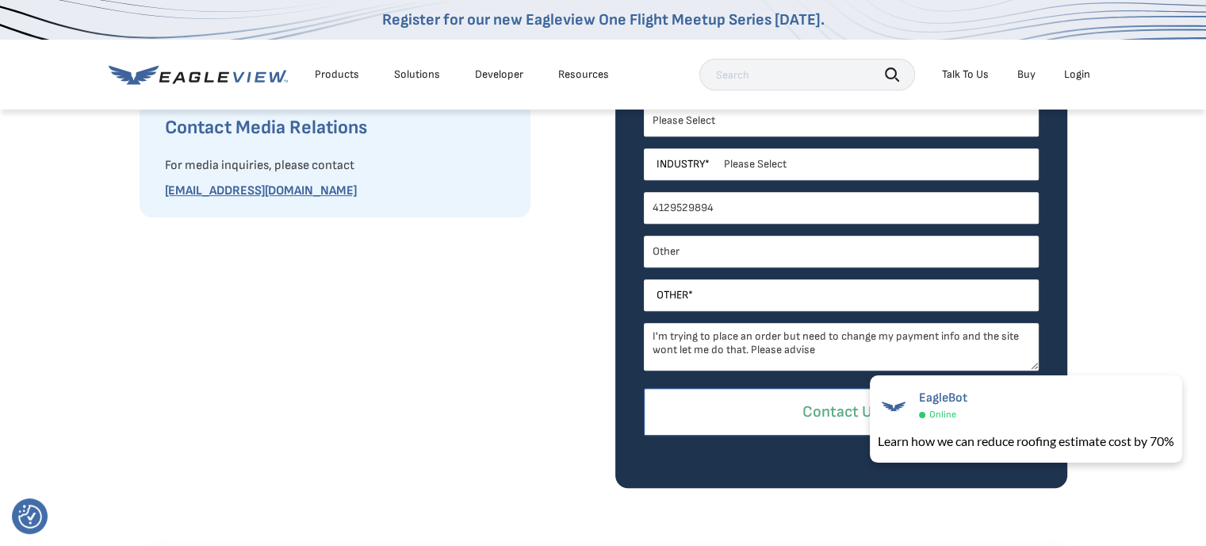
type textarea "I'm trying to place an order but need to change my payment info and the site wo…"
click at [721, 419] on input "Contact Us" at bounding box center [841, 412] width 395 height 48
click at [808, 405] on input "Contact Us" at bounding box center [841, 412] width 395 height 48
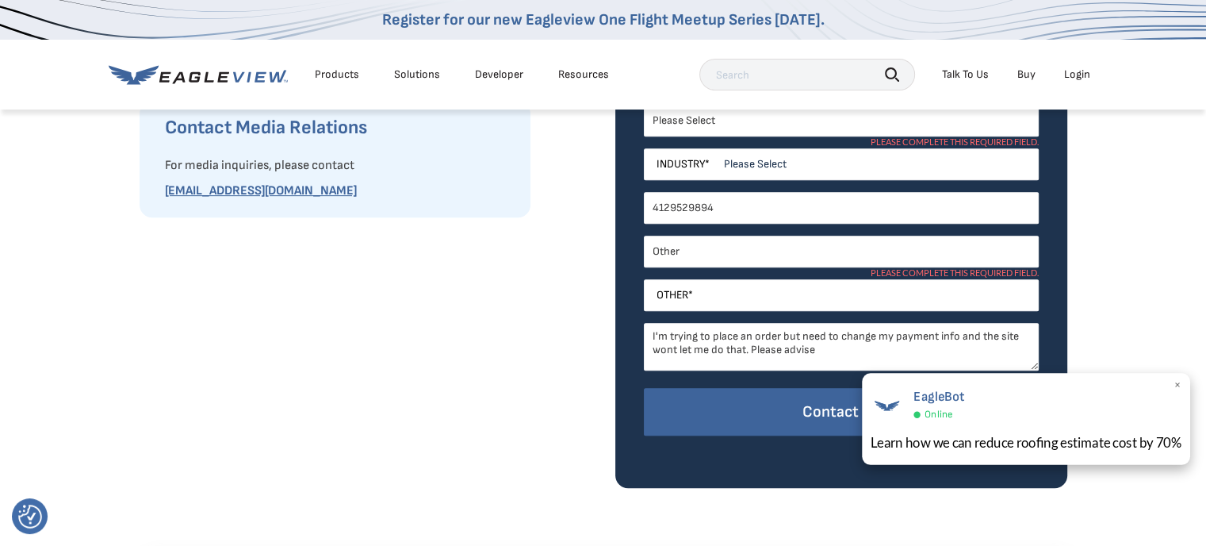
click at [1172, 386] on div "EagleBot Online" at bounding box center [1027, 403] width 312 height 36
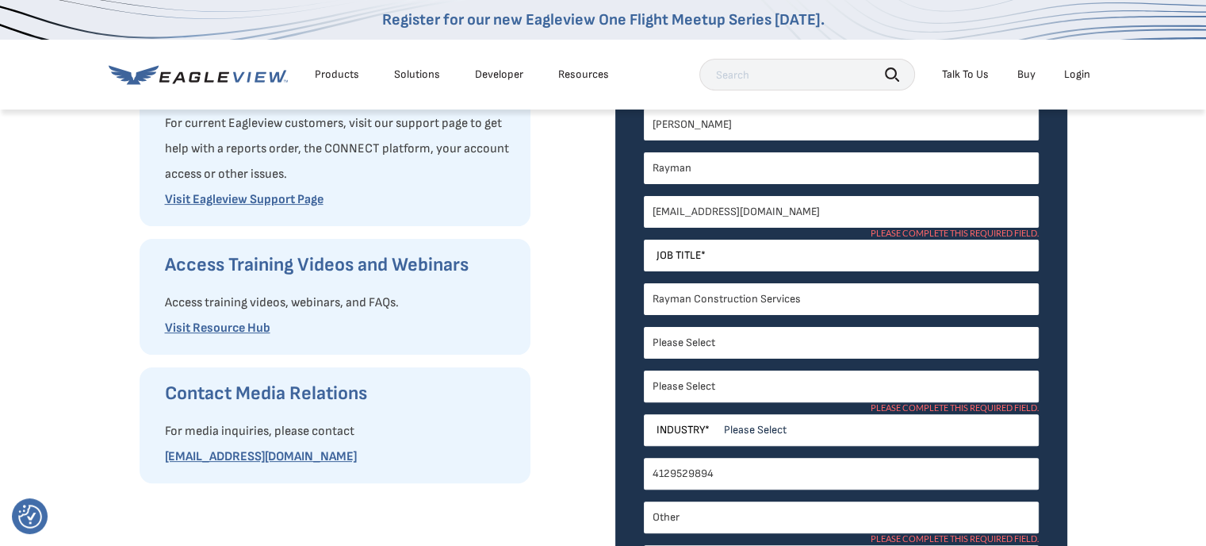
scroll to position [395, 0]
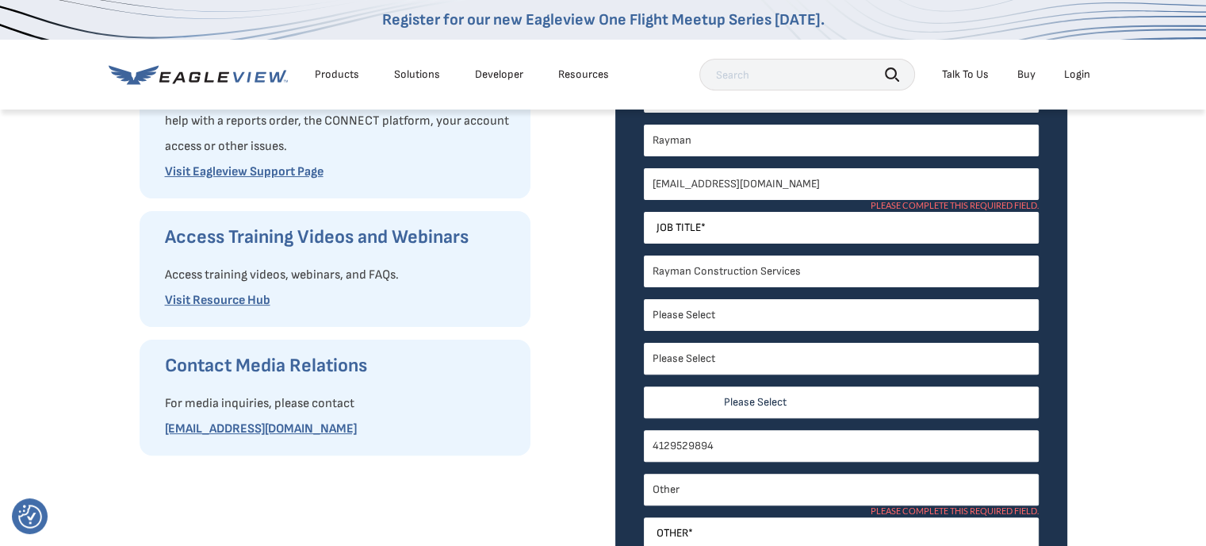
click at [754, 401] on select "Please Select Architects & Engineering Construction Electric/Gas Utilities Gove…" at bounding box center [841, 402] width 395 height 32
select select "Construction"
click at [644, 386] on select "Please Select Architects & Engineering Construction Electric/Gas Utilities Gove…" at bounding box center [841, 402] width 395 height 32
click at [780, 232] on input "Job Title *" at bounding box center [841, 228] width 395 height 32
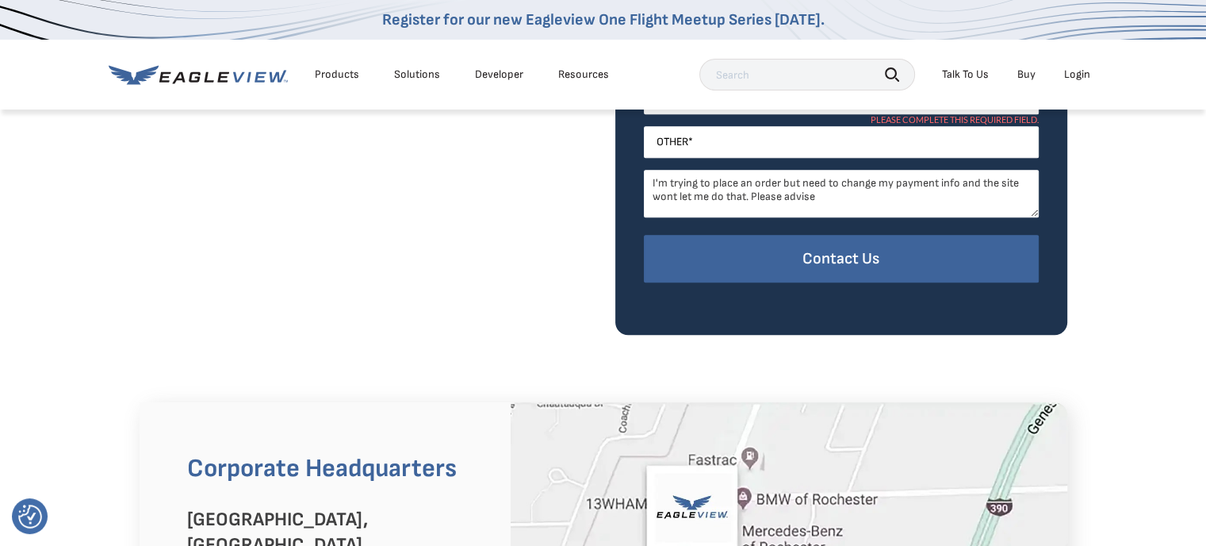
scroll to position [791, 0]
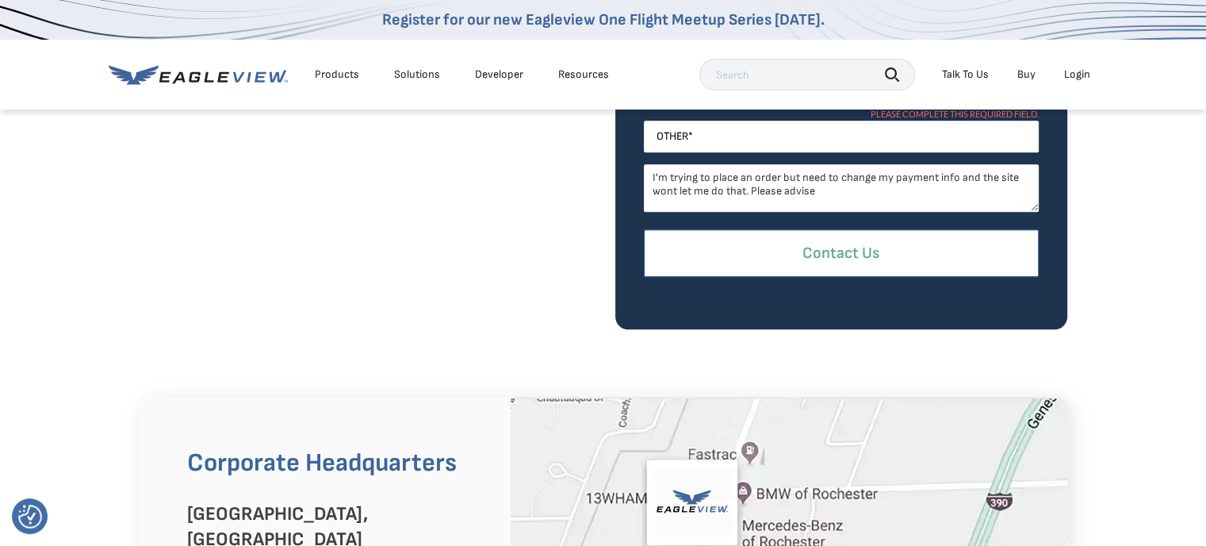
type input "President"
click at [814, 263] on input "Contact Us" at bounding box center [841, 253] width 395 height 48
click at [817, 245] on input "Contact Us" at bounding box center [841, 253] width 395 height 48
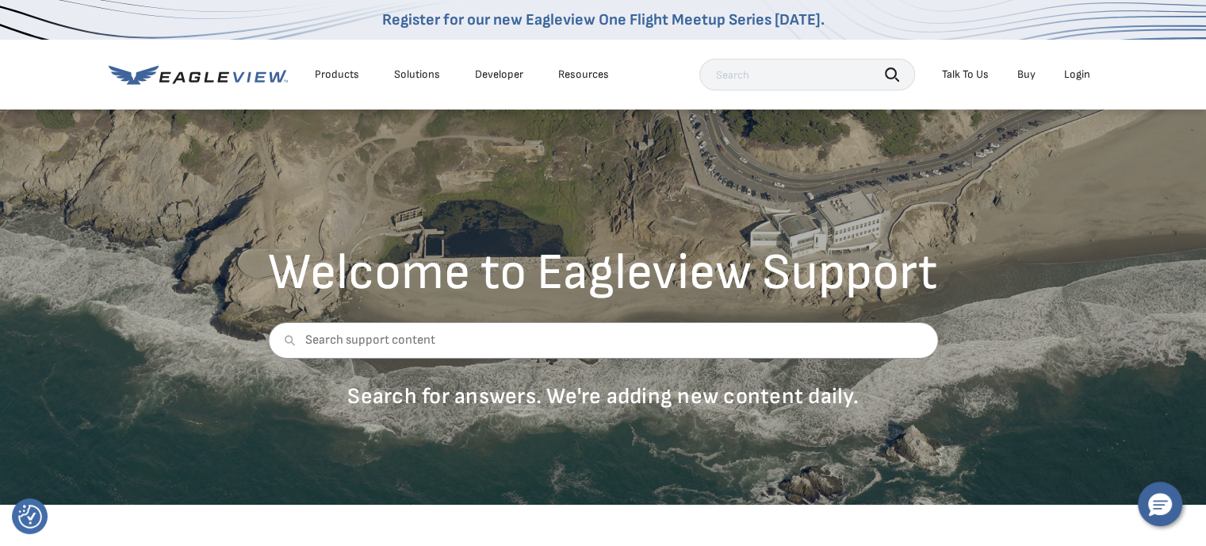
click at [346, 69] on div "Products" at bounding box center [337, 74] width 44 height 14
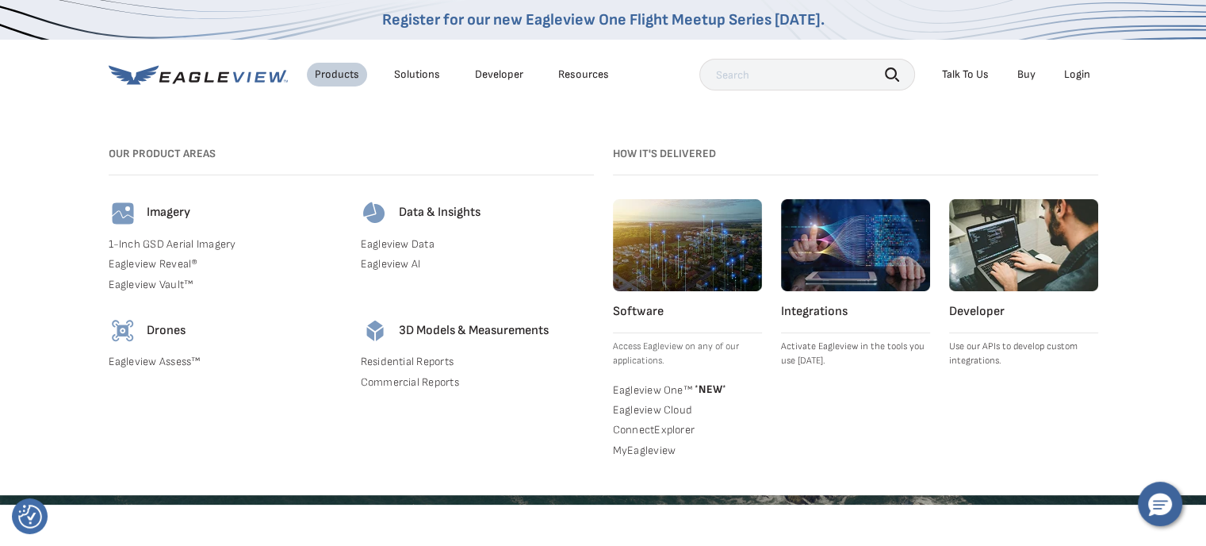
click at [400, 75] on div "Solutions" at bounding box center [417, 74] width 46 height 14
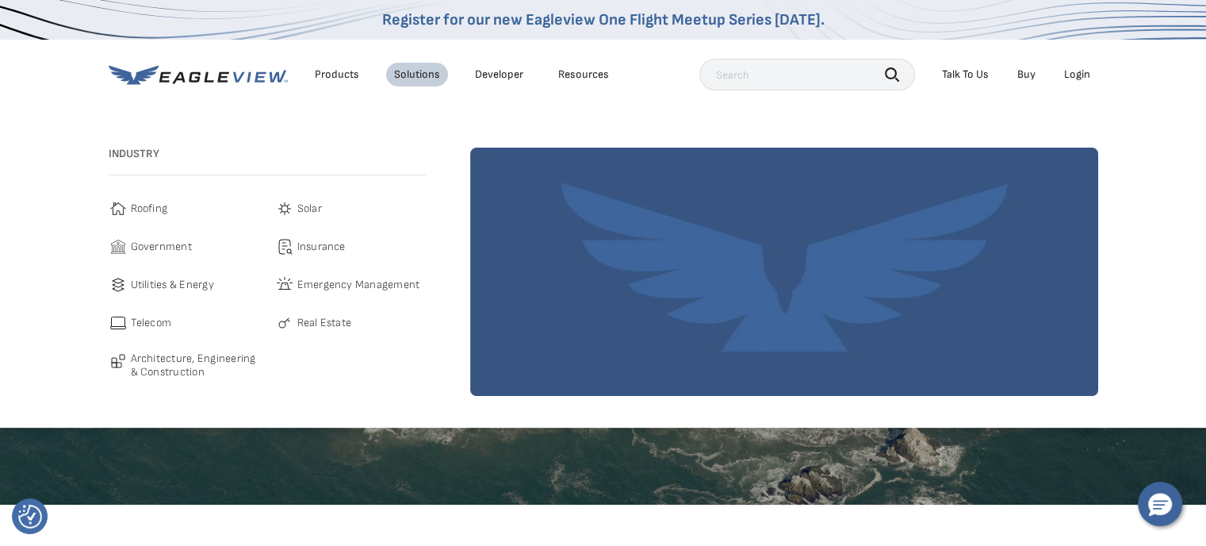
click at [1027, 71] on link "Buy" at bounding box center [1027, 74] width 18 height 14
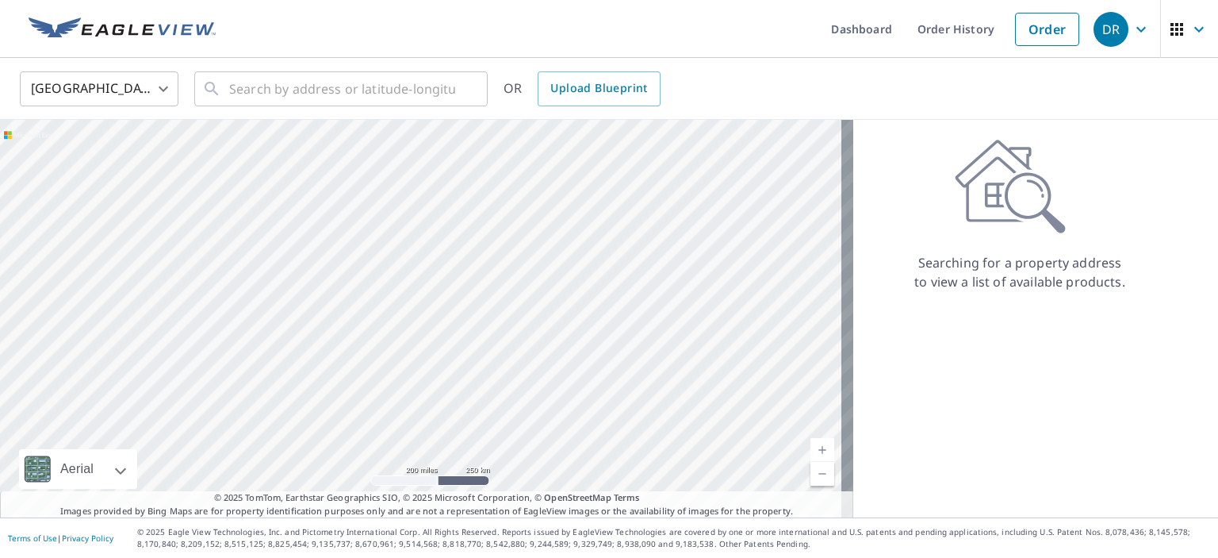
click at [1094, 25] on div "DR" at bounding box center [1111, 29] width 35 height 35
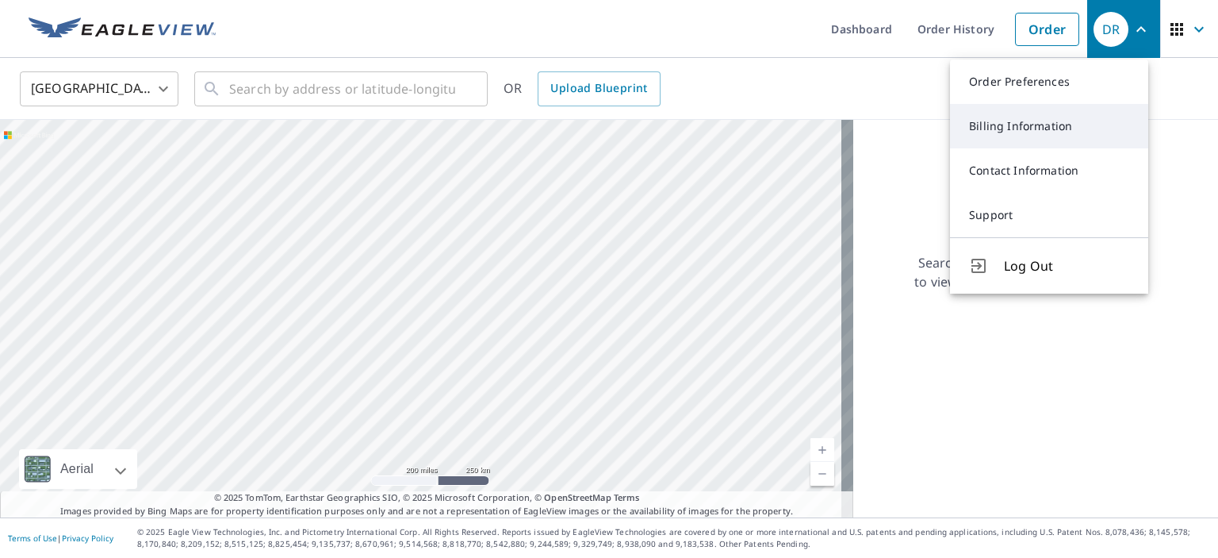
click at [1021, 125] on link "Billing Information" at bounding box center [1049, 126] width 198 height 44
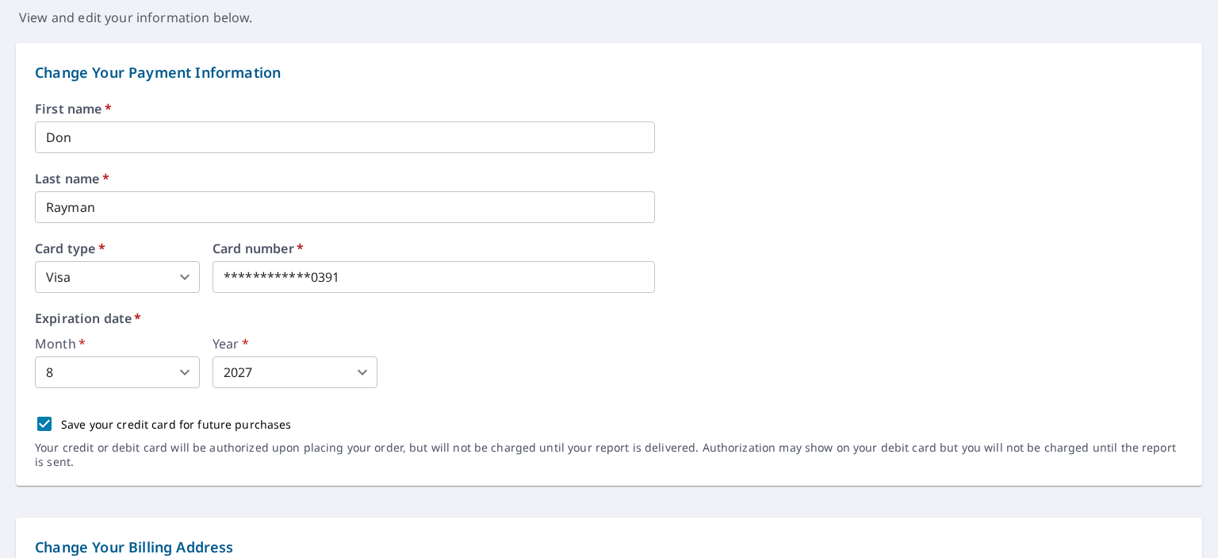
scroll to position [159, 0]
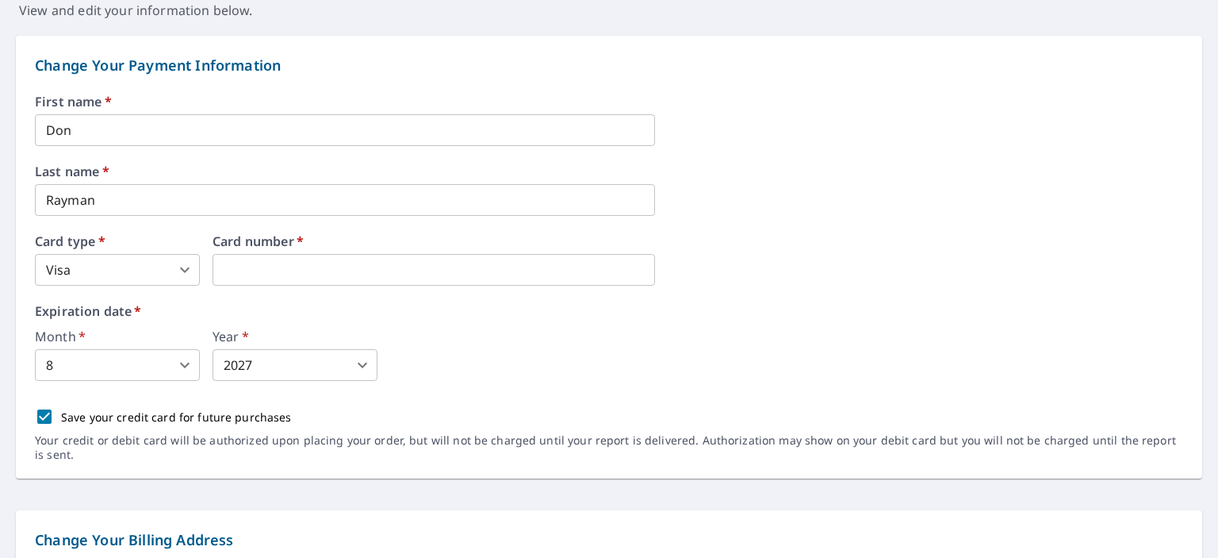
click at [186, 361] on body "DR DR Dashboard Order History Order DR Dashboard / Billing Information Billing …" at bounding box center [609, 279] width 1218 height 558
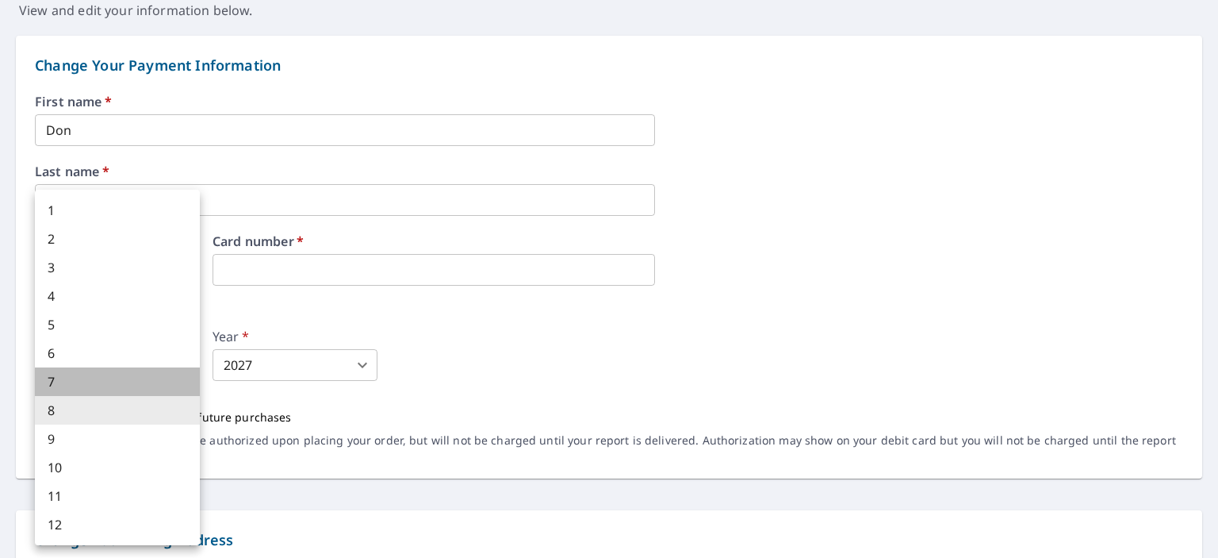
click at [146, 386] on li "7" at bounding box center [117, 381] width 165 height 29
type input "7"
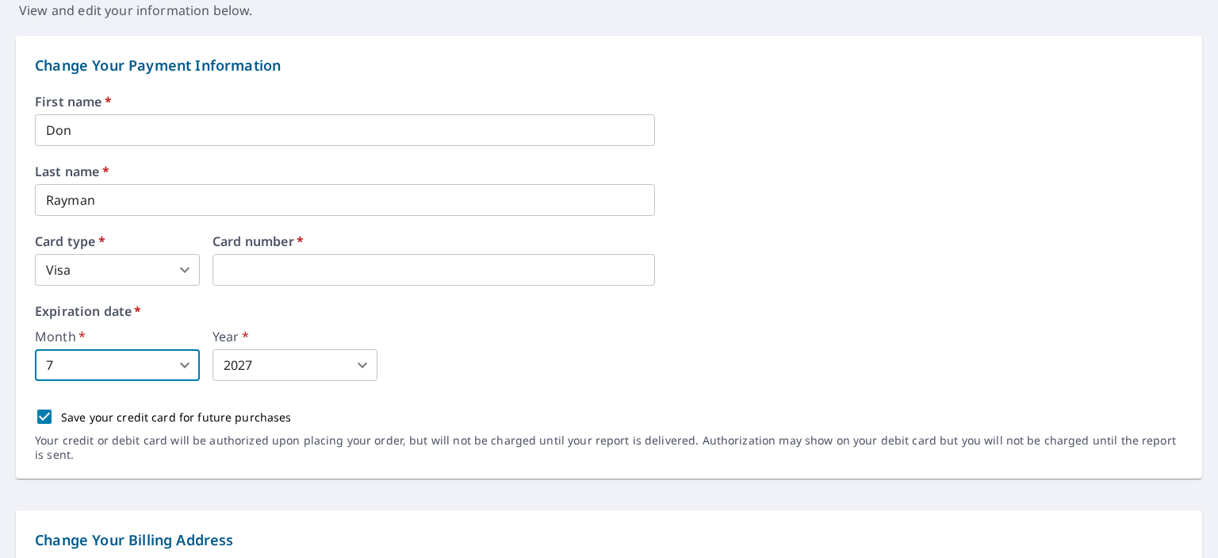
click at [358, 363] on body "DR DR Dashboard Order History Order DR Dashboard / Billing Information Billing …" at bounding box center [609, 279] width 1218 height 558
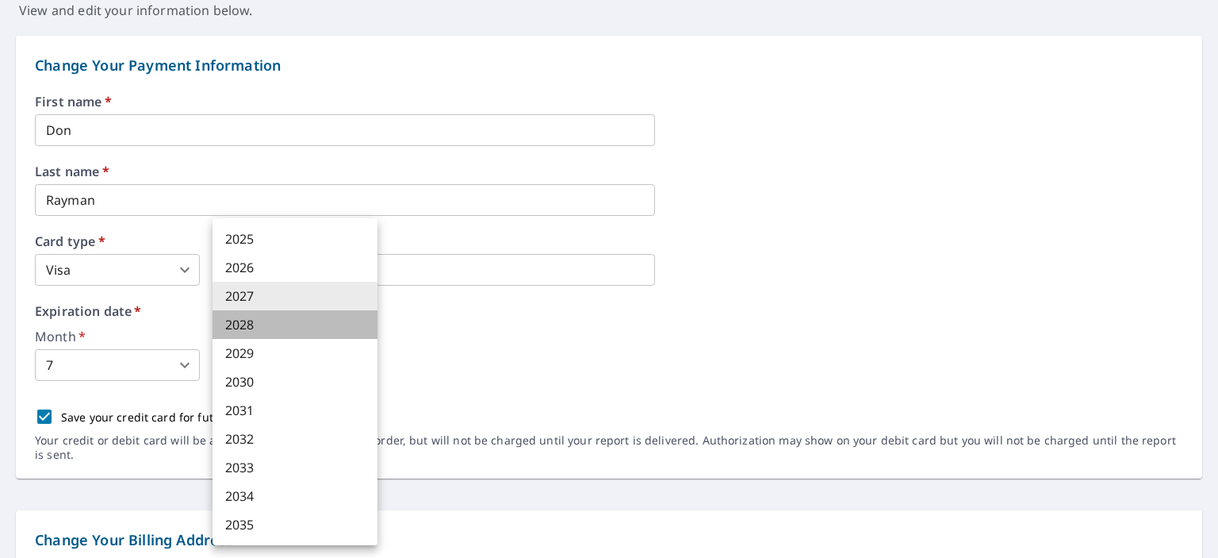
click at [305, 328] on li "2028" at bounding box center [295, 324] width 165 height 29
type input "2028"
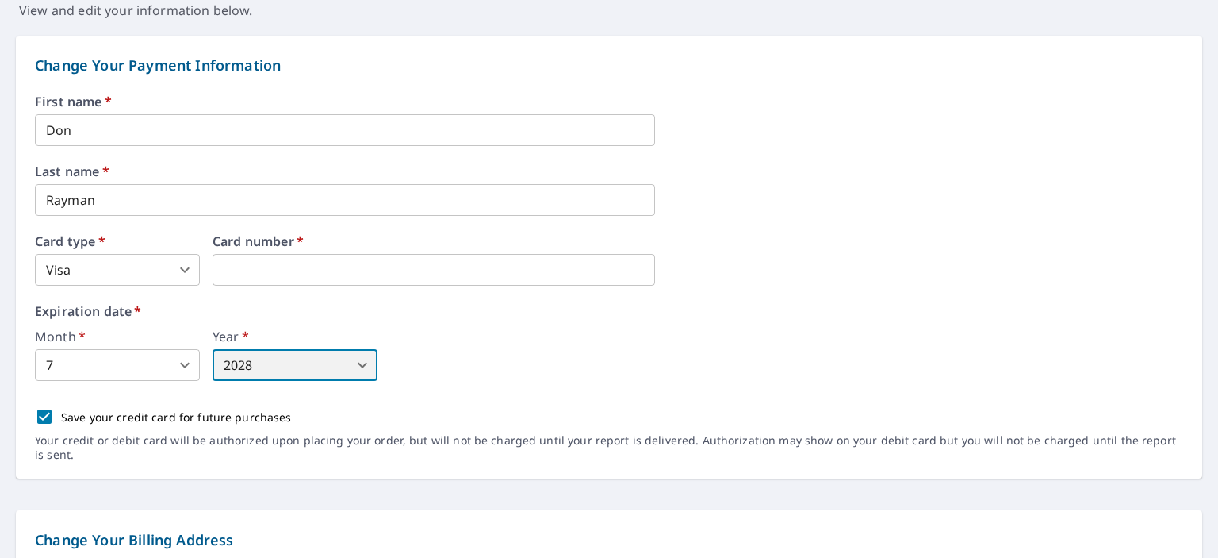
scroll to position [0, 0]
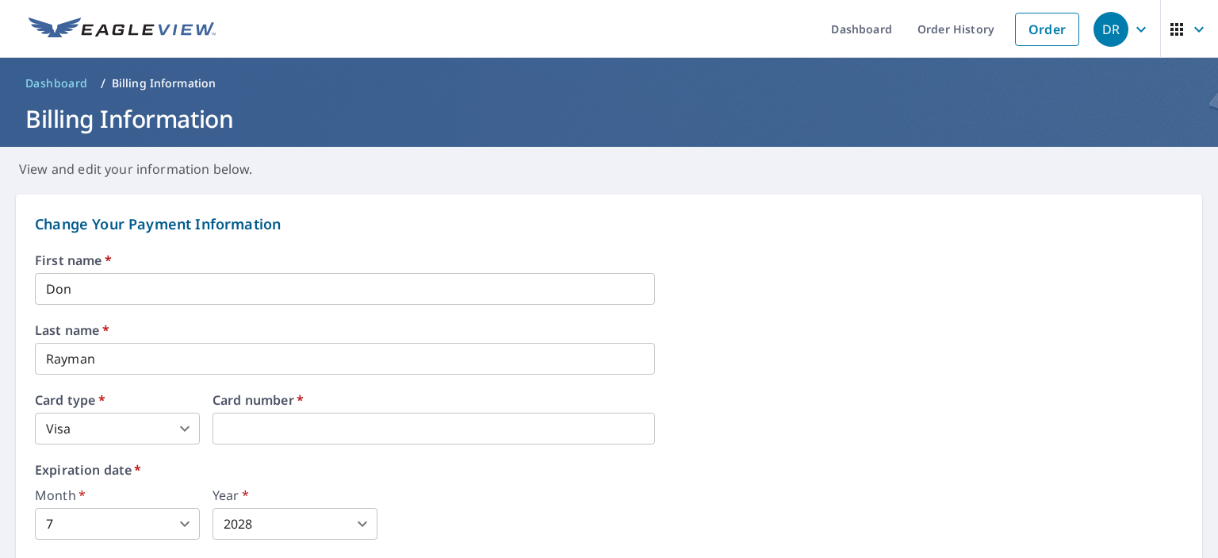
click at [895, 305] on div "First name   * Don ​ Last name   * Rayman ​ Card type   * Visa 2 ​ Card number …" at bounding box center [609, 445] width 1148 height 383
click at [1023, 35] on link "Order" at bounding box center [1047, 29] width 64 height 33
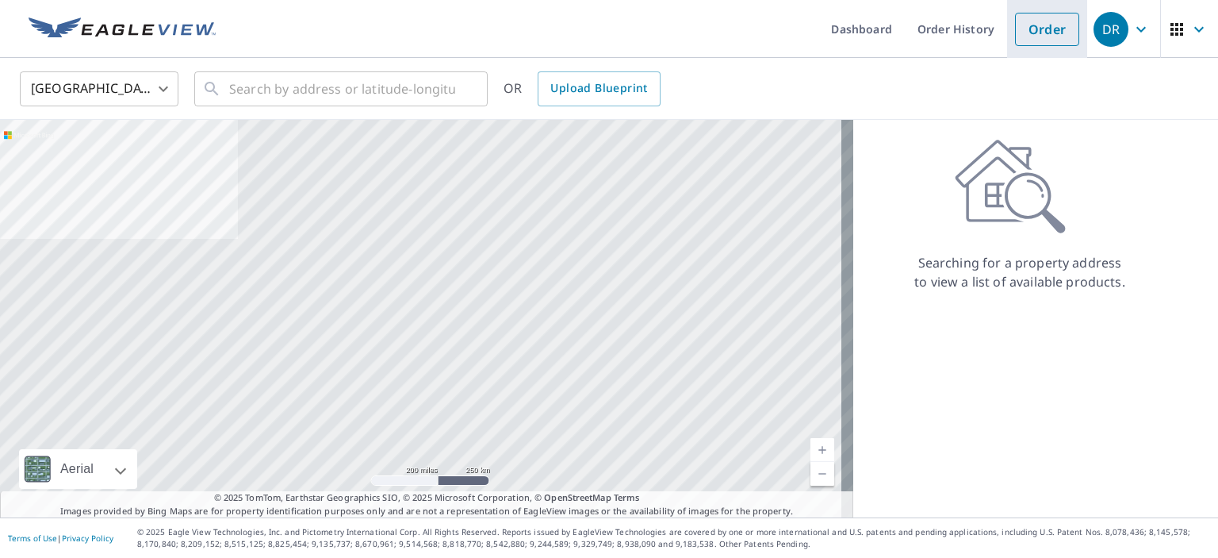
click at [1053, 31] on link "Order" at bounding box center [1047, 29] width 64 height 33
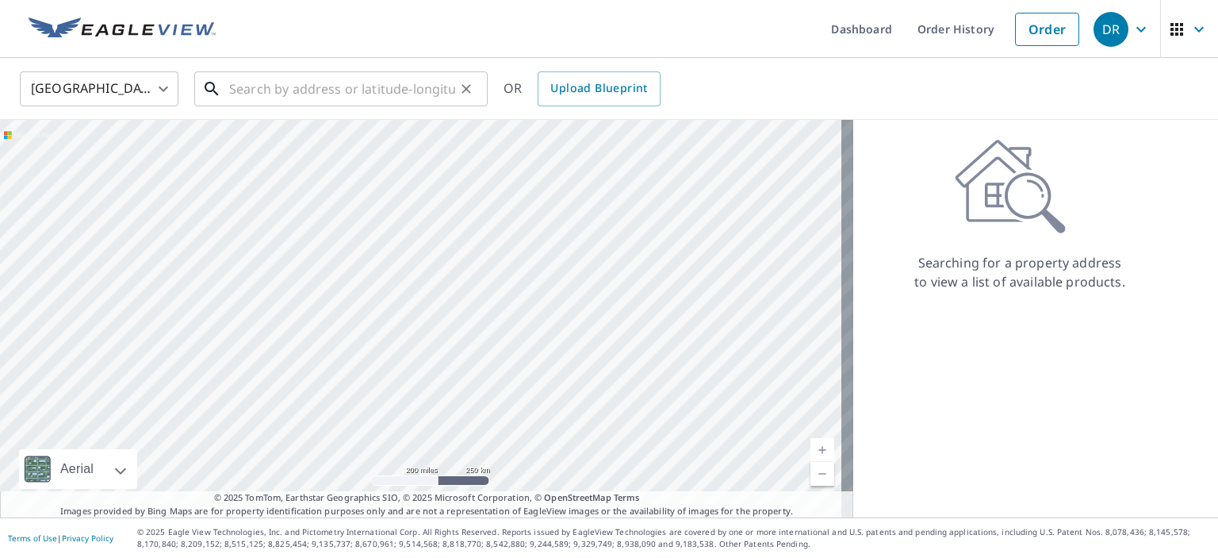
click at [317, 97] on input "text" at bounding box center [342, 89] width 226 height 44
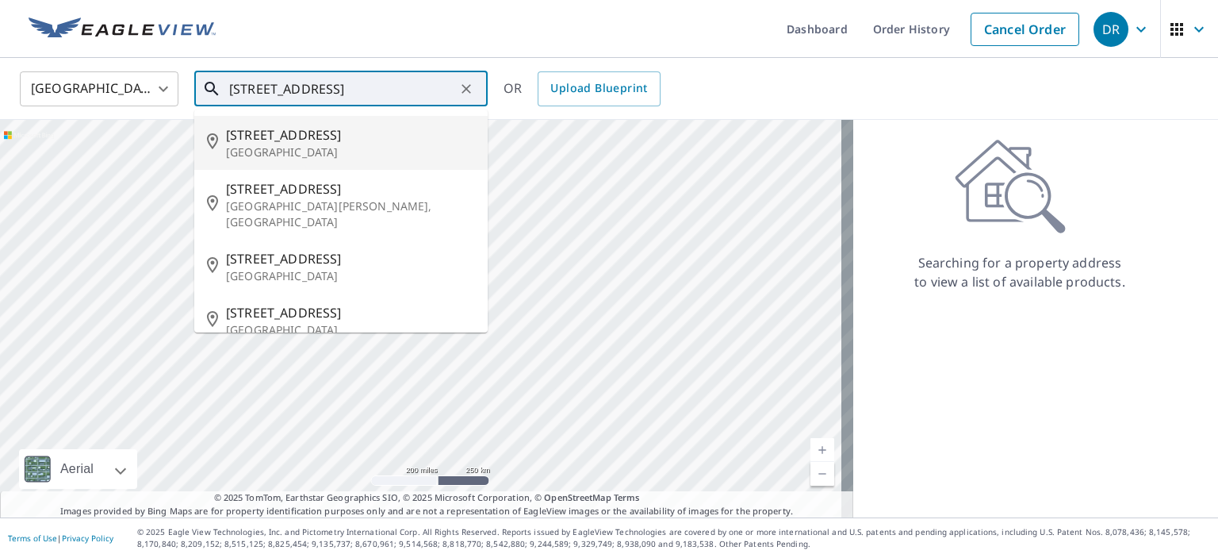
click at [271, 94] on input "941RedOak drive" at bounding box center [342, 89] width 226 height 44
click at [347, 88] on input "941Red Oak drive" at bounding box center [342, 89] width 226 height 44
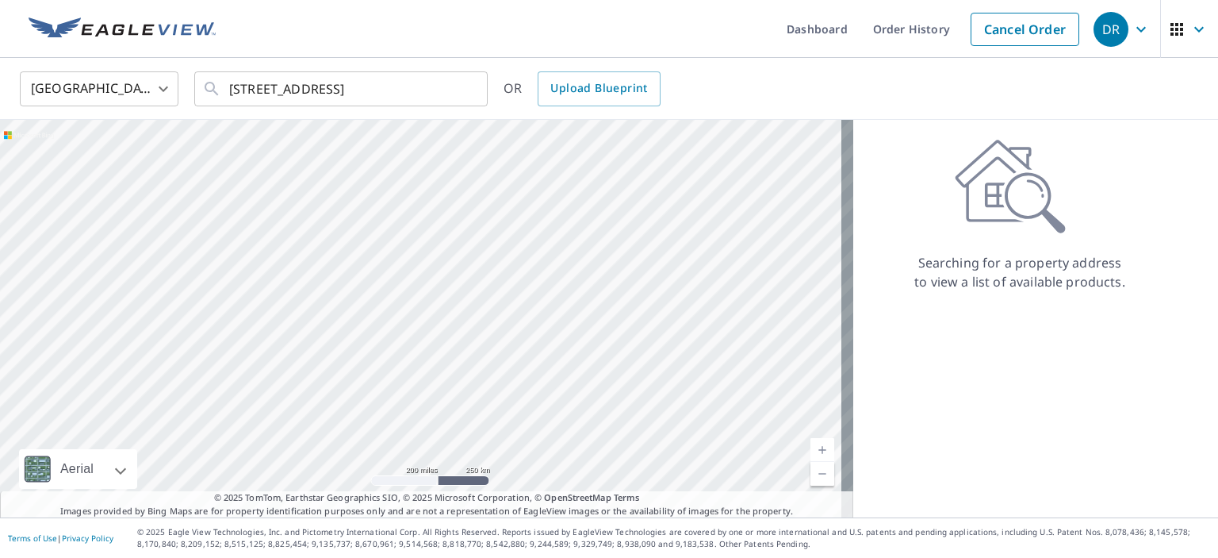
click at [511, 40] on ul "Dashboard Order History Cancel Order" at bounding box center [656, 29] width 862 height 58
click at [454, 87] on input "941Red Oak drive pgh ,PA 15238" at bounding box center [342, 89] width 226 height 44
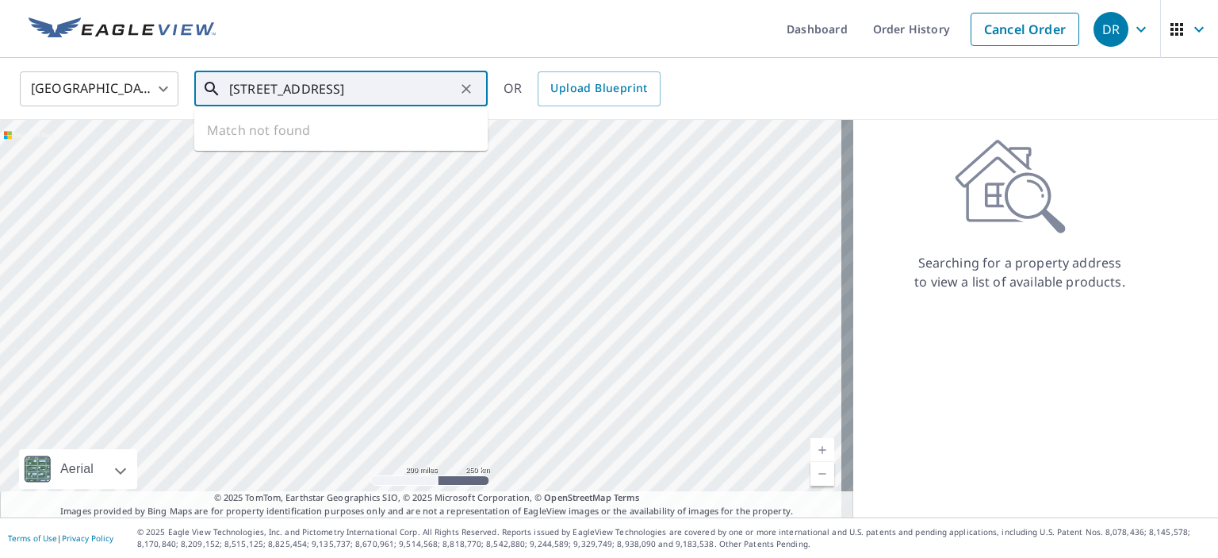
click at [454, 87] on input "941Red Oak drive pgh ,PA 15238" at bounding box center [342, 89] width 226 height 44
click at [737, 72] on div "United States US ​ 941Red Oak drive pgh ,PA 15238 ​ Match not found OR Upload B…" at bounding box center [603, 88] width 1191 height 37
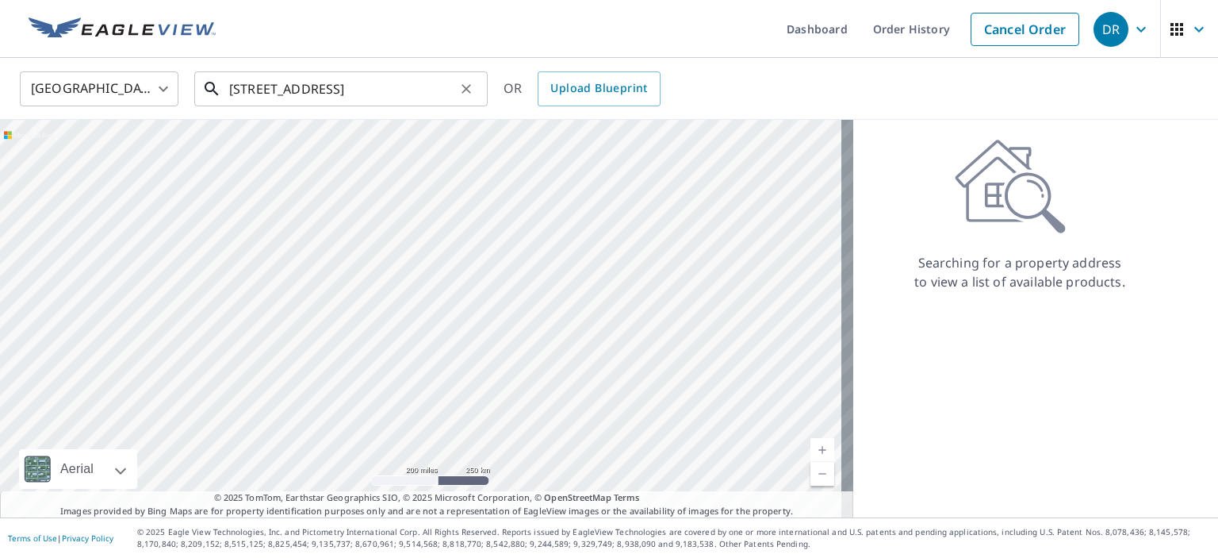
click at [438, 88] on input "941Red Oak drive pgh ,PA 15238" at bounding box center [342, 89] width 226 height 44
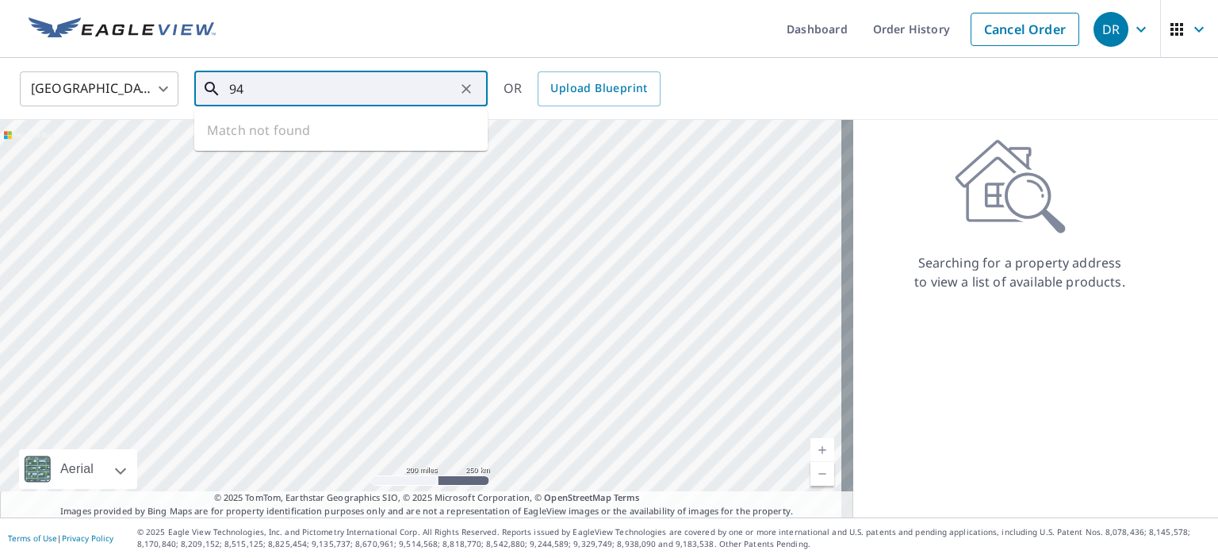
type input "9"
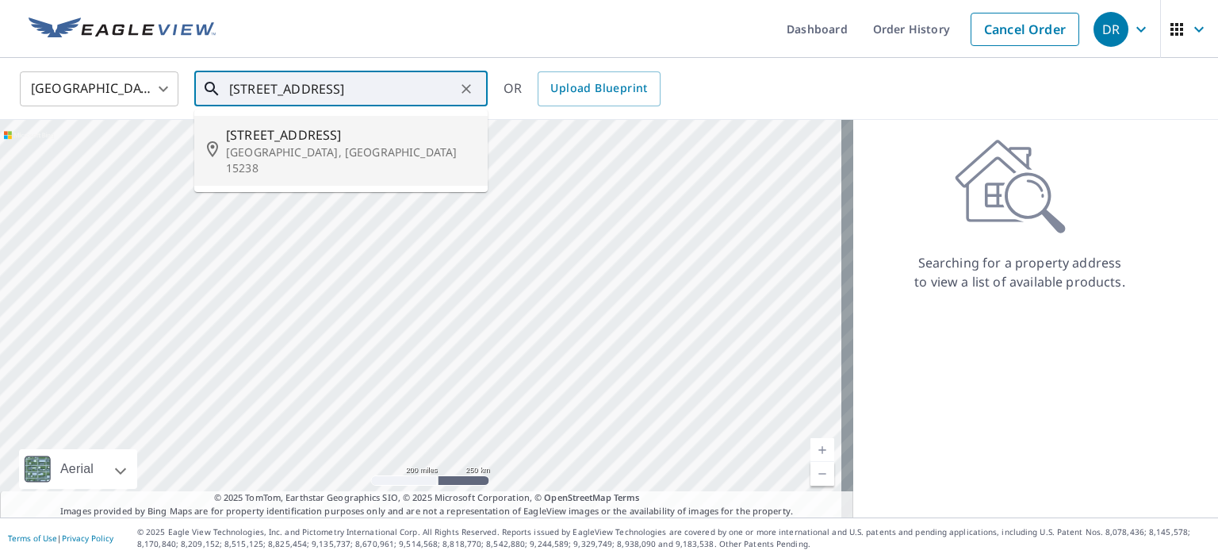
click at [324, 141] on span "941 Red Oak Dr" at bounding box center [350, 134] width 249 height 19
type input "941 Red Oak Dr Pittsburgh, PA 15238"
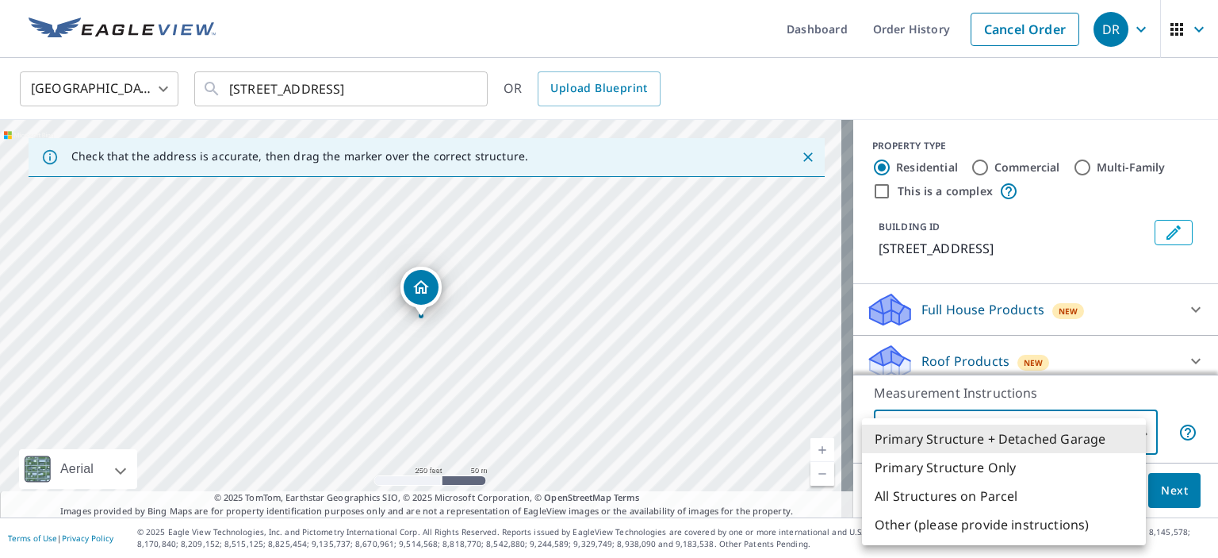
click at [1126, 431] on body "DR DR Dashboard Order History Cancel Order DR United States US ​ 941 Red Oak Dr…" at bounding box center [609, 279] width 1218 height 558
click at [1113, 462] on li "Primary Structure Only" at bounding box center [1004, 467] width 284 height 29
type input "2"
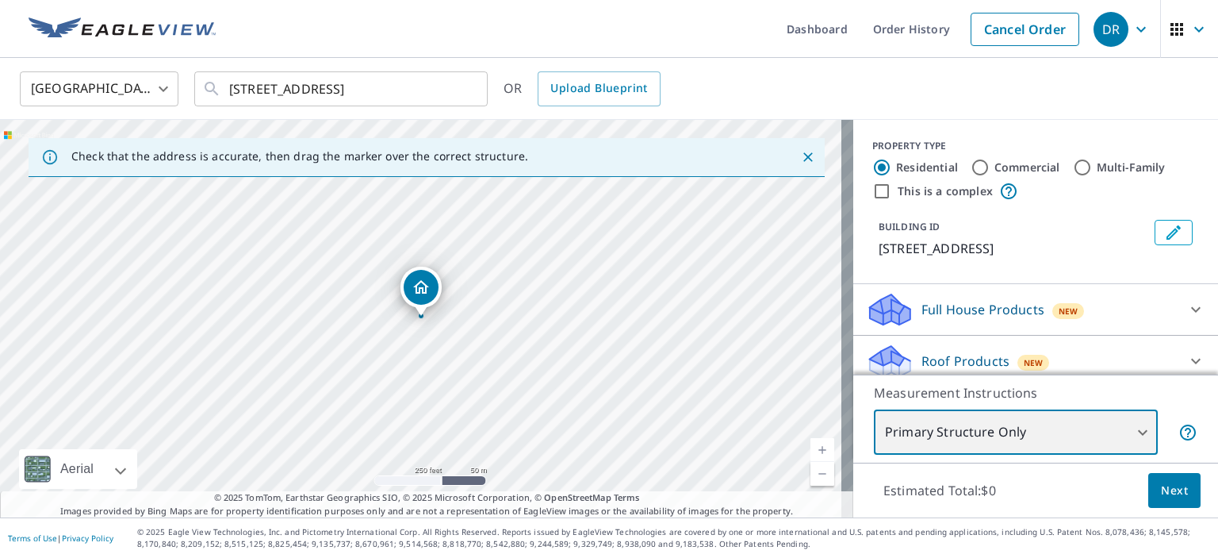
scroll to position [79, 0]
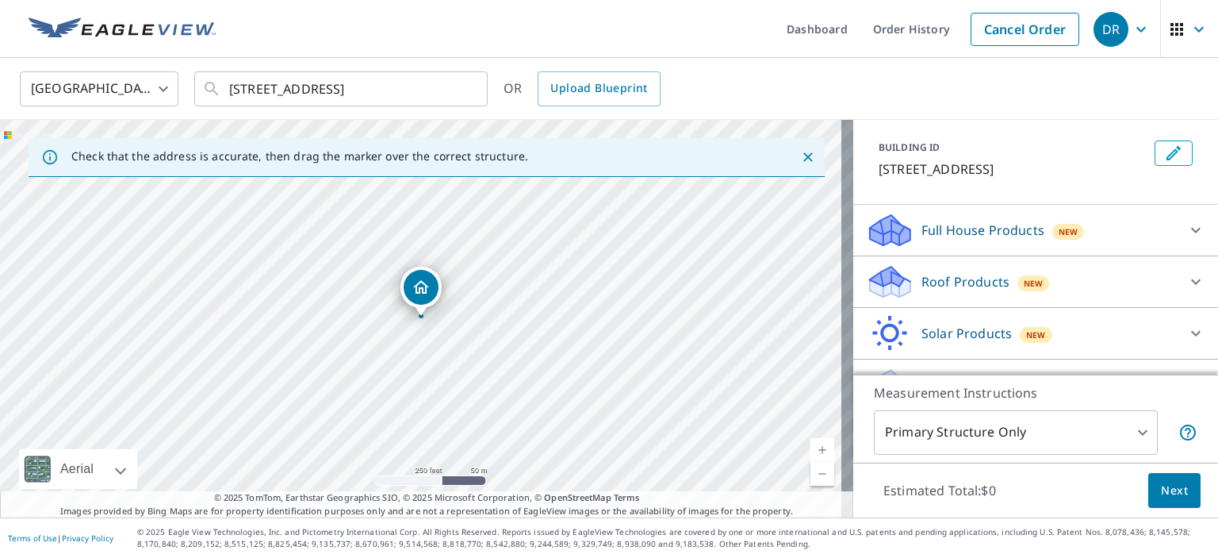
click at [1092, 270] on div "Roof Products New" at bounding box center [1021, 281] width 311 height 37
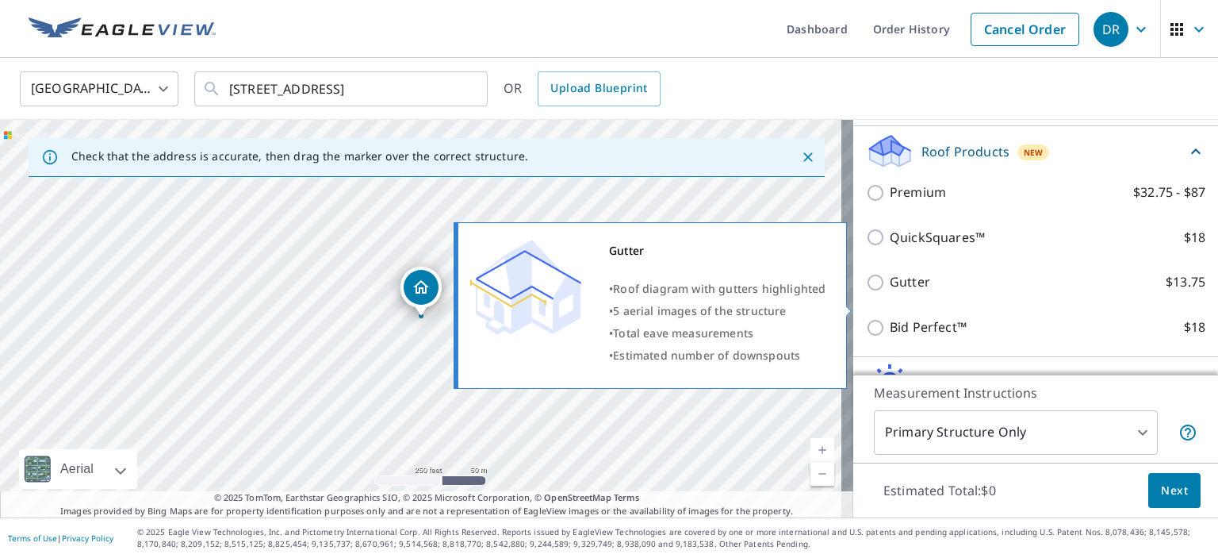
scroll to position [238, 0]
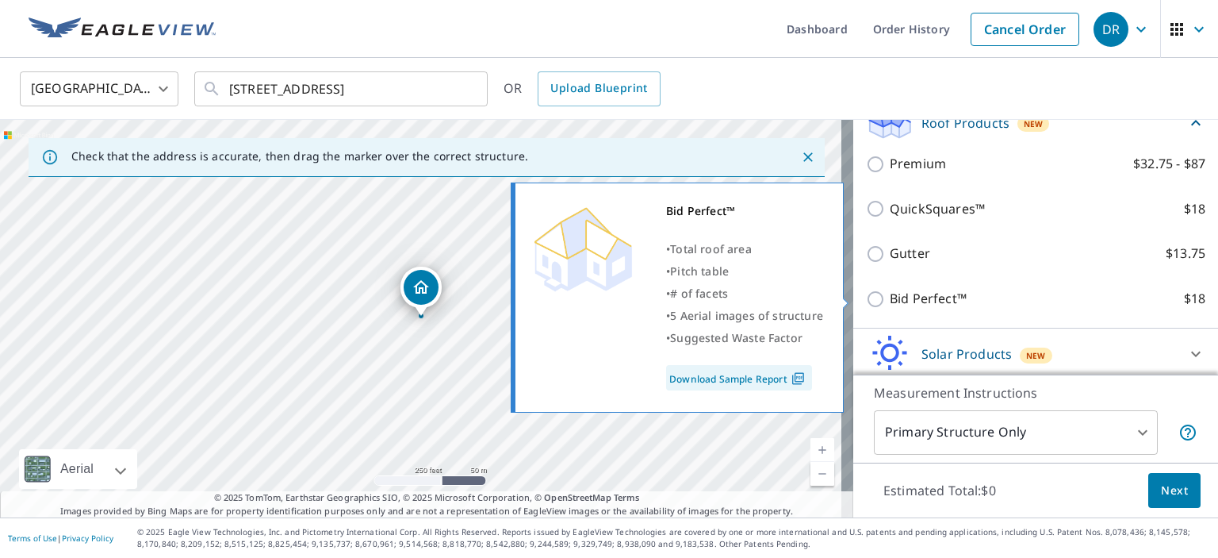
click at [866, 301] on input "Bid Perfect™ $18" at bounding box center [878, 298] width 24 height 19
checkbox input "true"
type input "1"
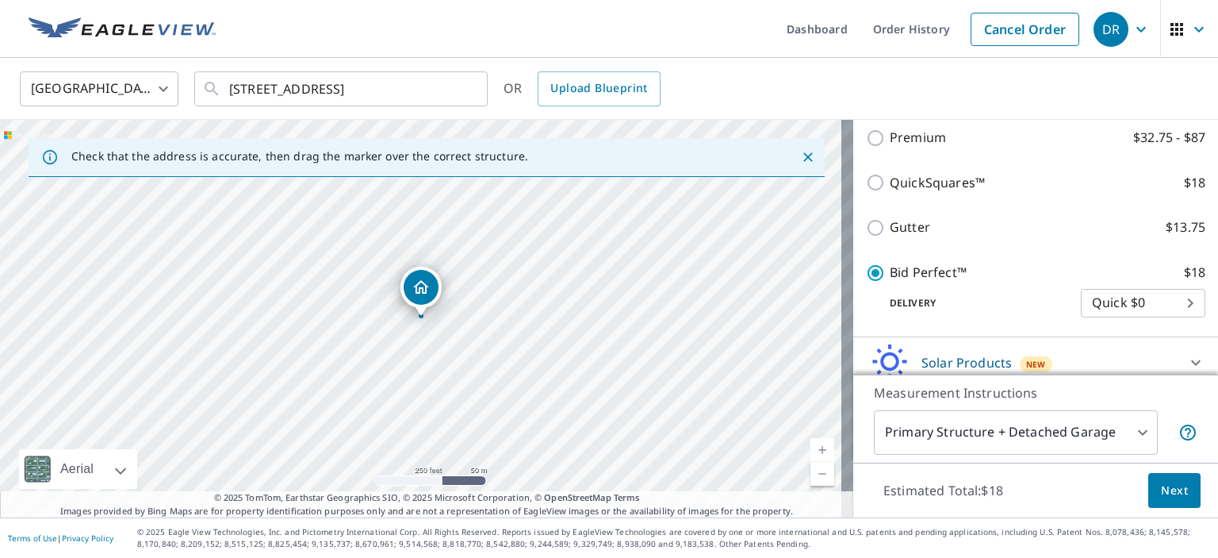
scroll to position [317, 0]
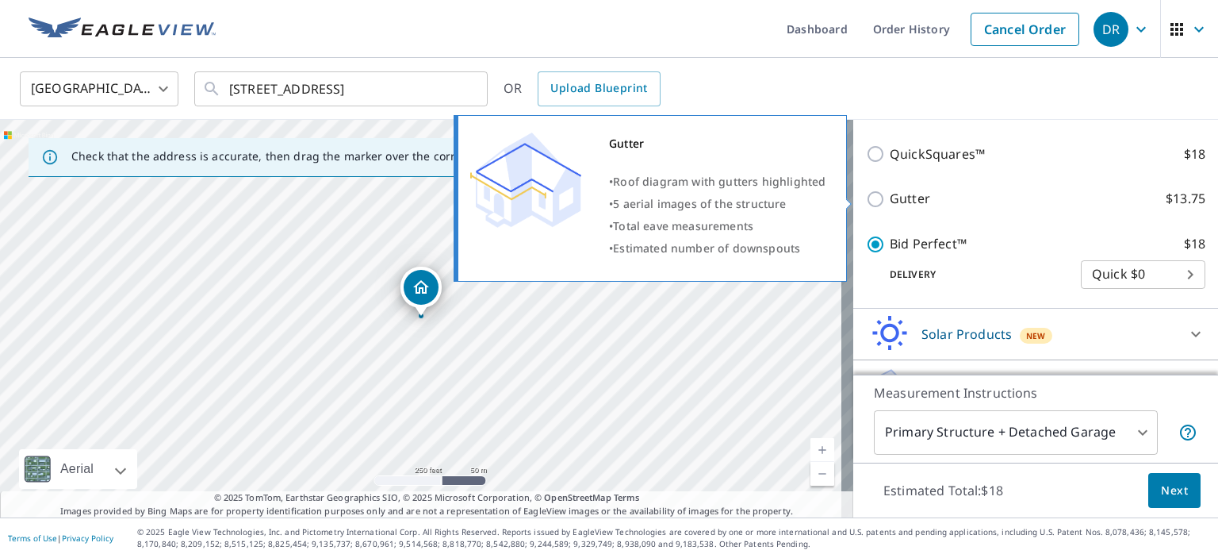
click at [866, 191] on input "Gutter $13.75" at bounding box center [878, 199] width 24 height 19
checkbox input "true"
checkbox input "false"
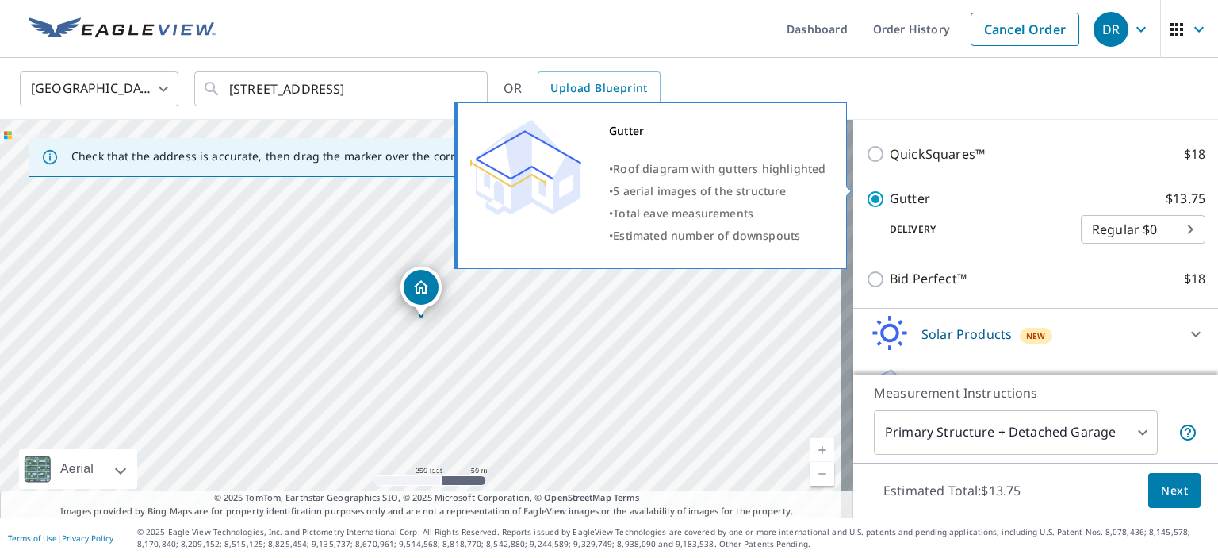
scroll to position [352, 0]
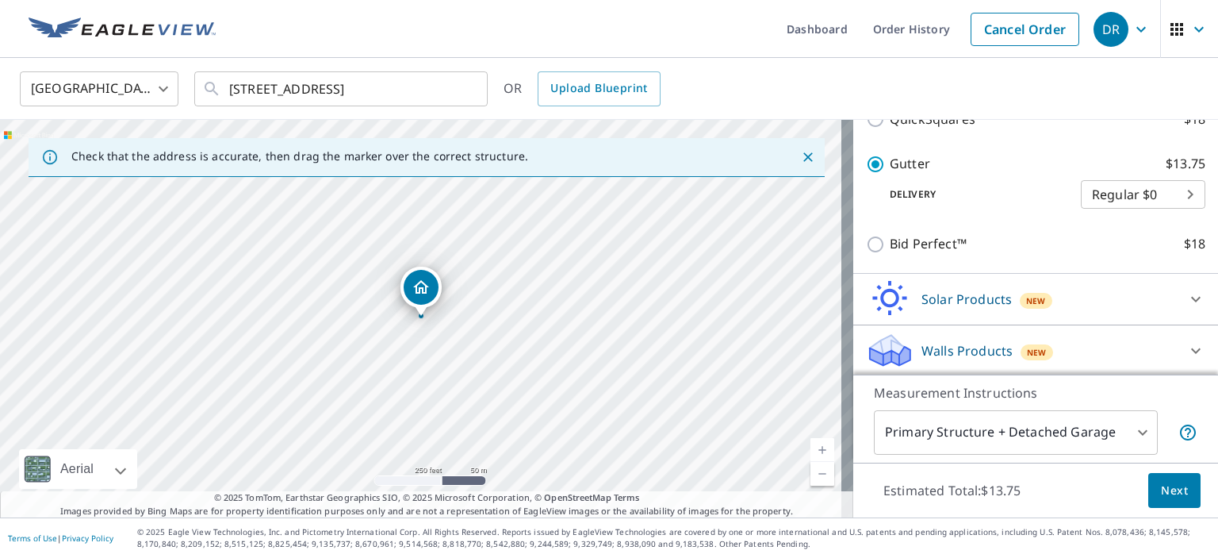
click at [1161, 487] on span "Next" at bounding box center [1174, 491] width 27 height 20
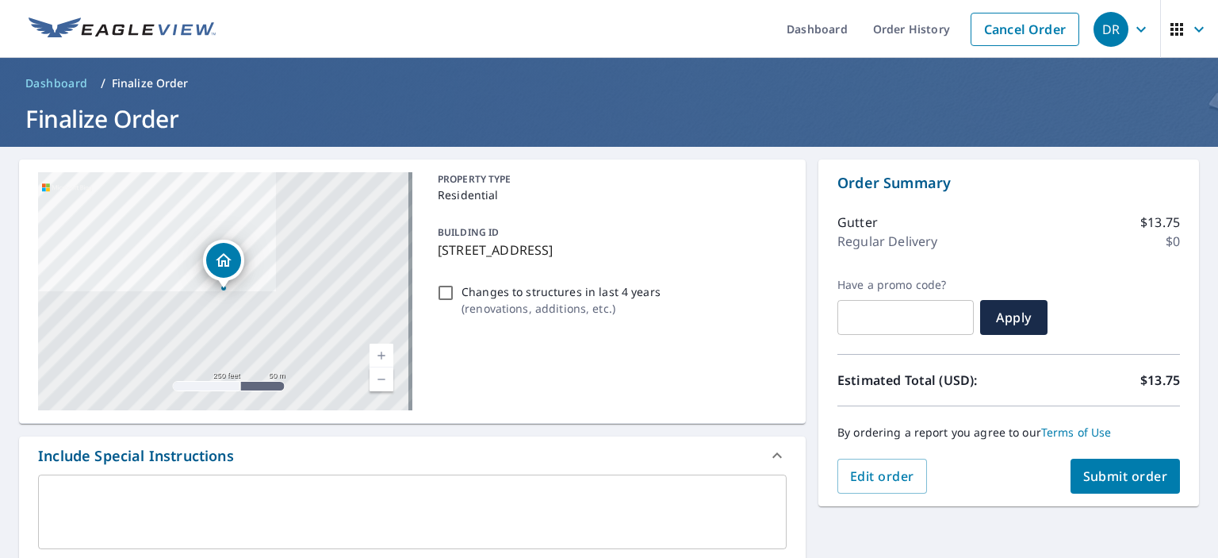
click at [1116, 485] on button "Submit order" at bounding box center [1126, 475] width 110 height 35
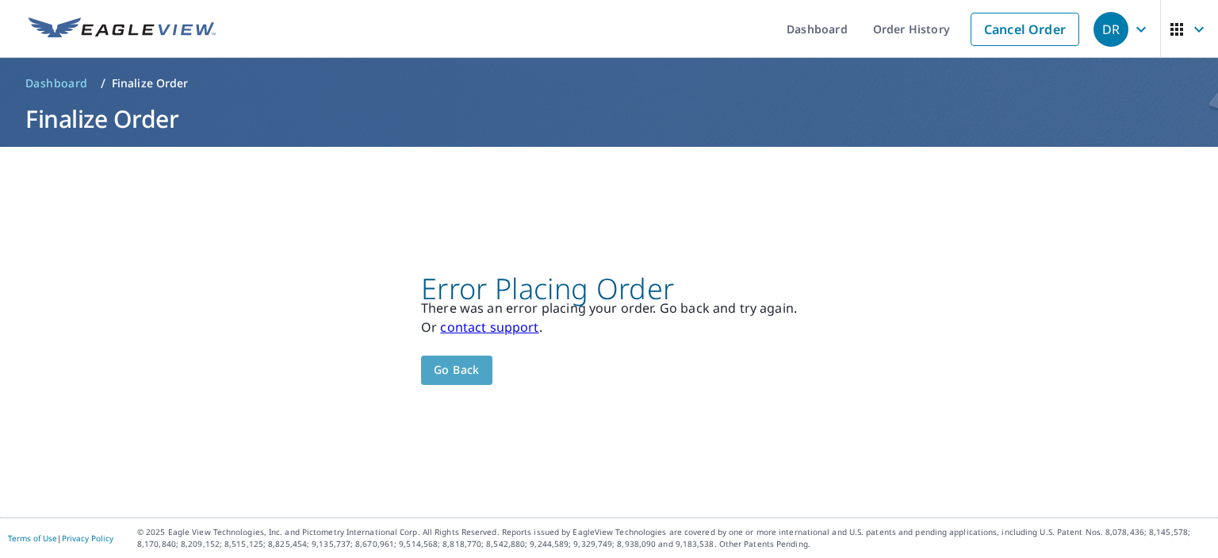
click at [450, 364] on span "Go back" at bounding box center [457, 370] width 46 height 20
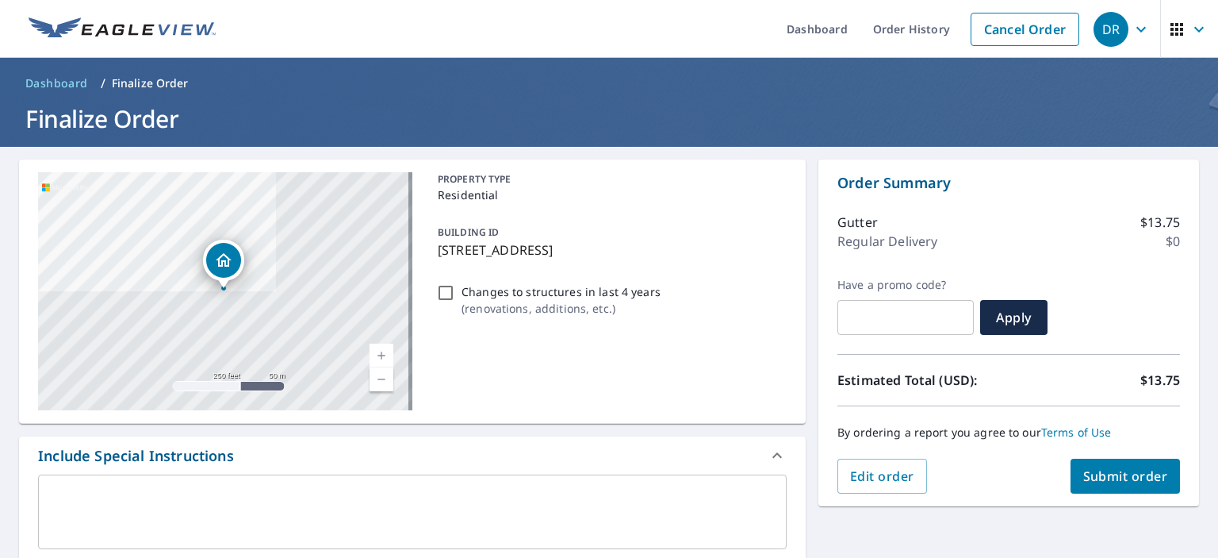
click at [1101, 470] on span "Submit order" at bounding box center [1125, 475] width 85 height 17
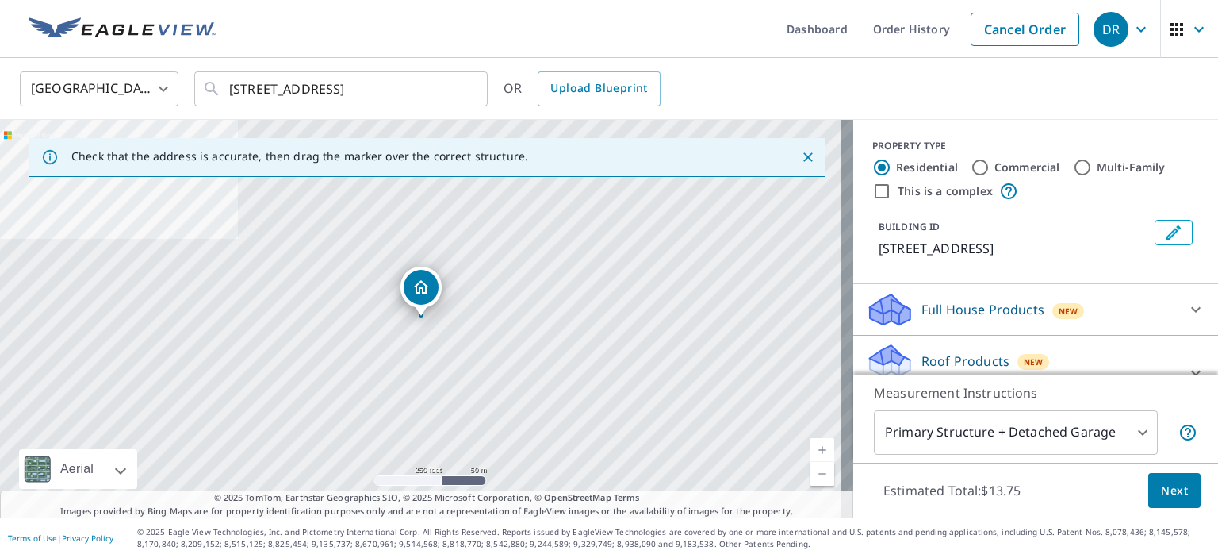
scroll to position [138, 0]
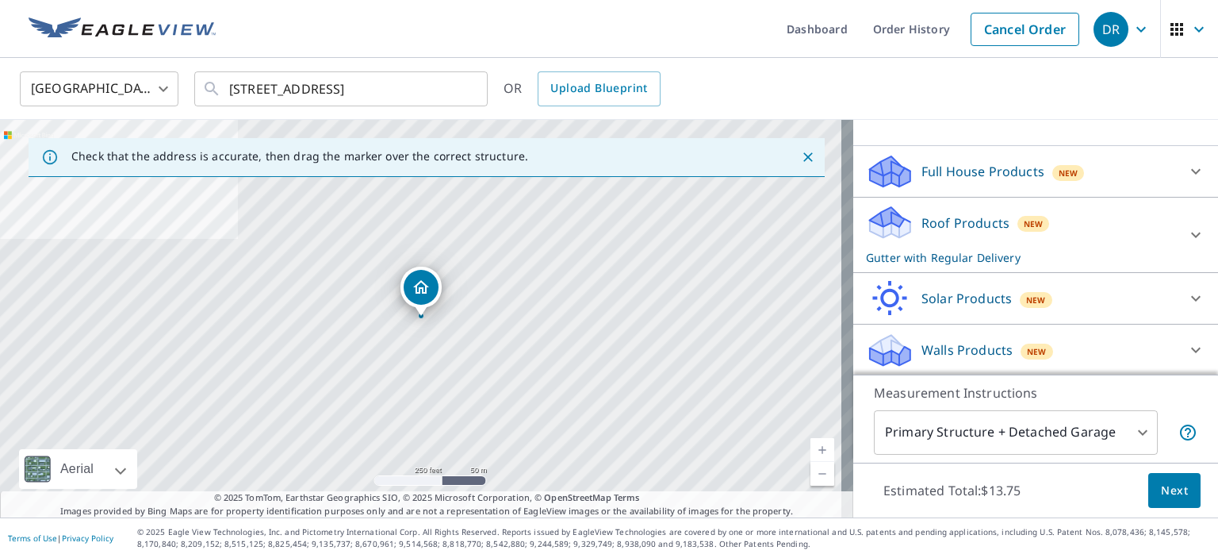
click at [971, 217] on p "Roof Products" at bounding box center [966, 222] width 88 height 19
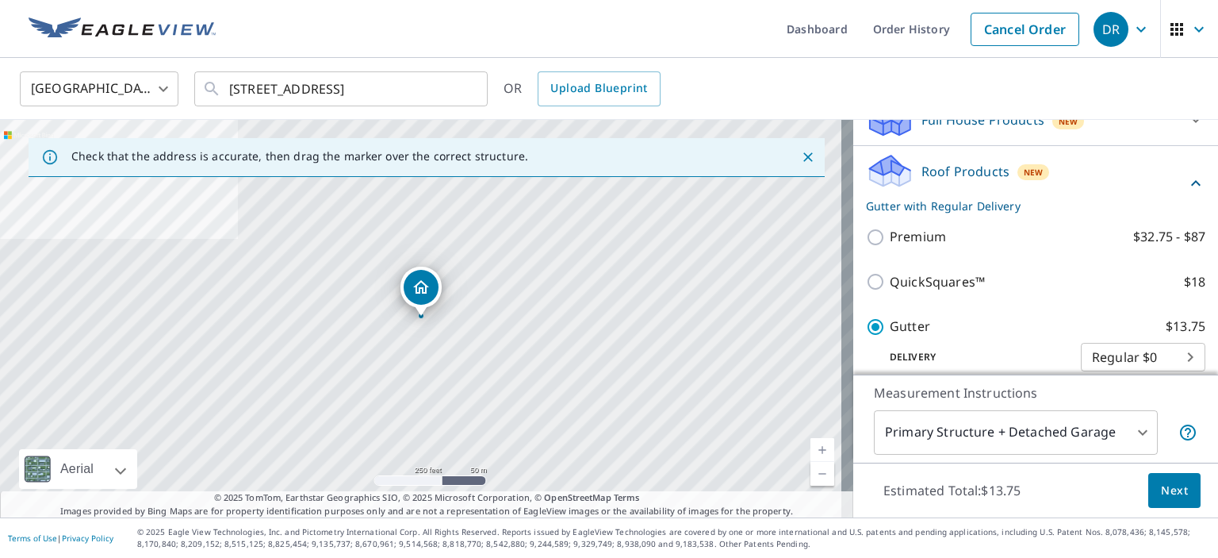
scroll to position [217, 0]
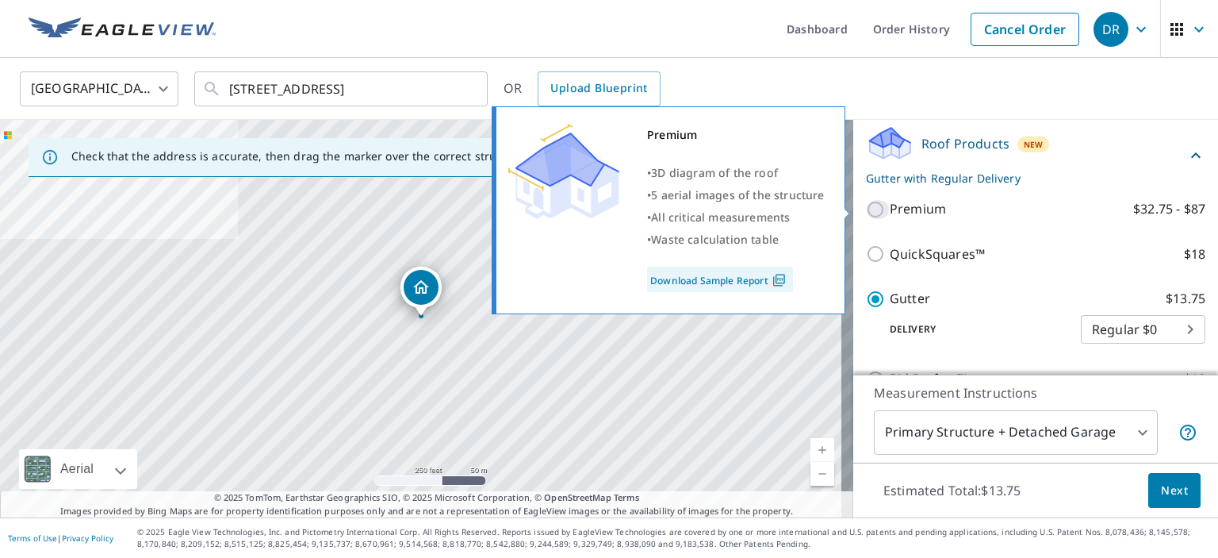
click at [866, 206] on input "Premium $32.75 - $87" at bounding box center [878, 209] width 24 height 19
checkbox input "true"
checkbox input "false"
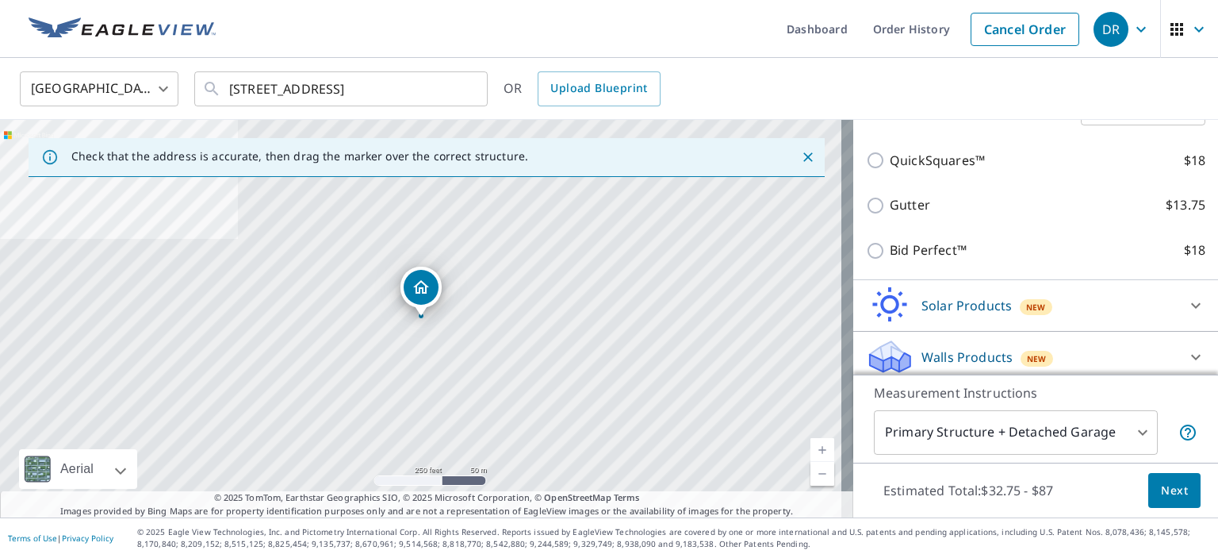
scroll to position [352, 0]
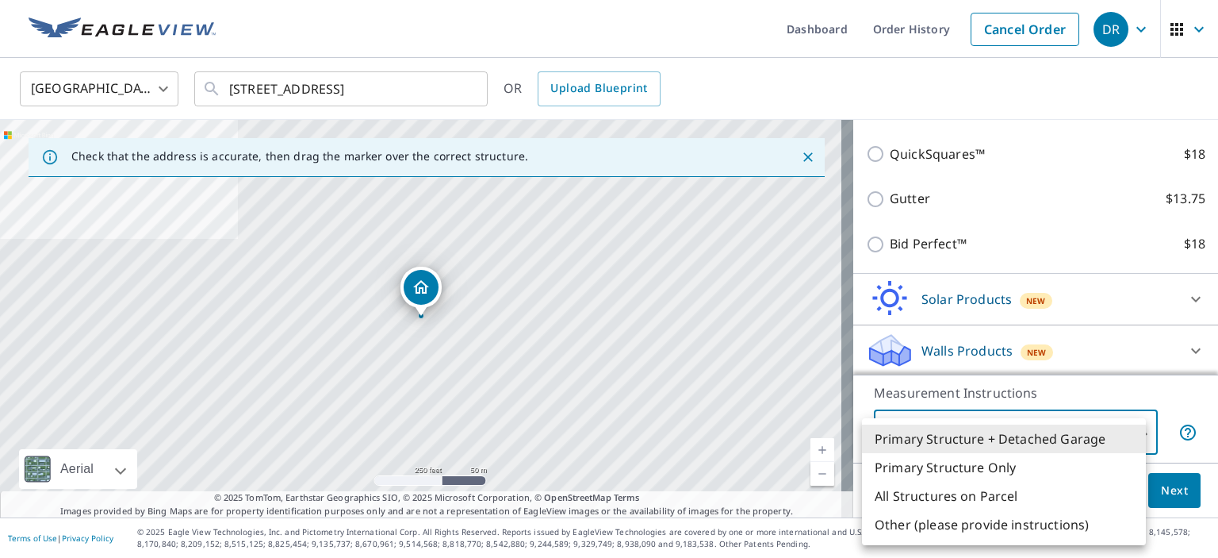
click at [1127, 426] on body "DR DR Dashboard Order History Cancel Order DR United States US ​ 941 Red Oak Dr…" at bounding box center [609, 279] width 1218 height 558
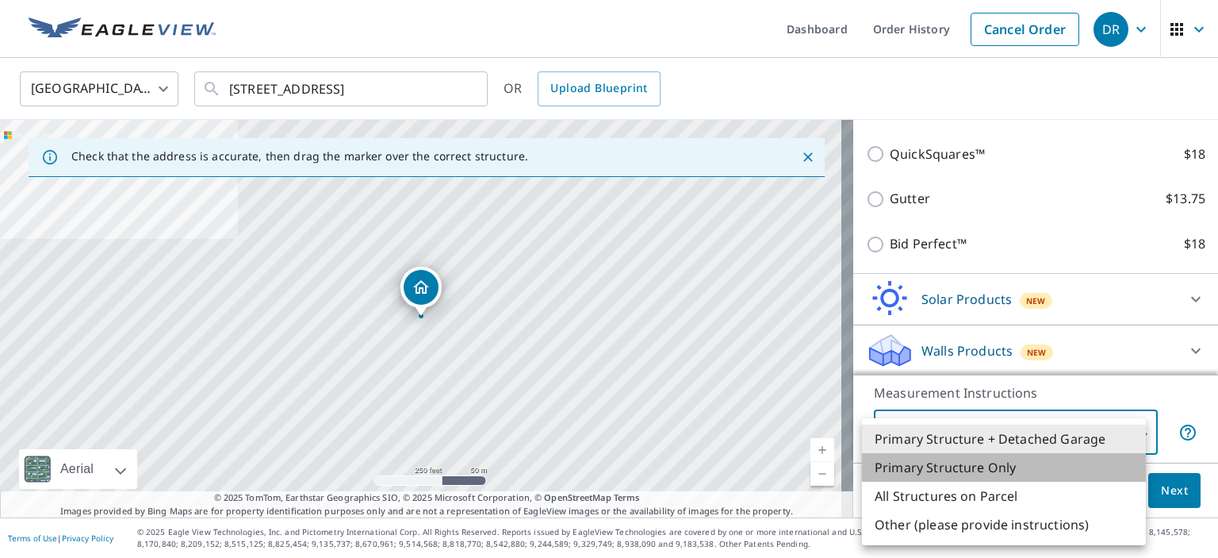
click at [1085, 480] on li "Primary Structure Only" at bounding box center [1004, 467] width 284 height 29
type input "2"
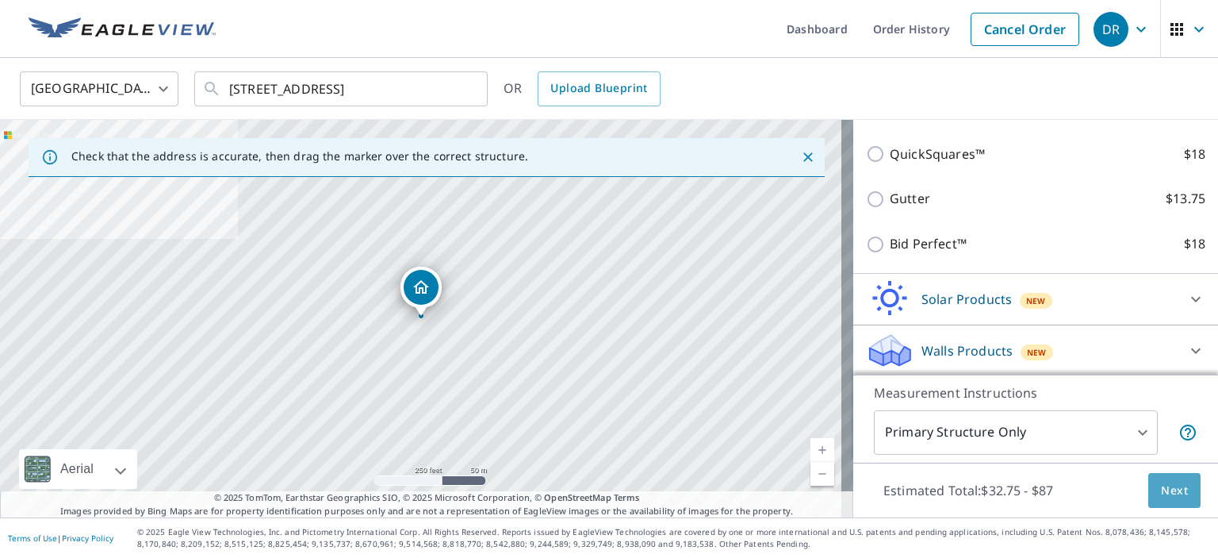
click at [1161, 483] on span "Next" at bounding box center [1174, 491] width 27 height 20
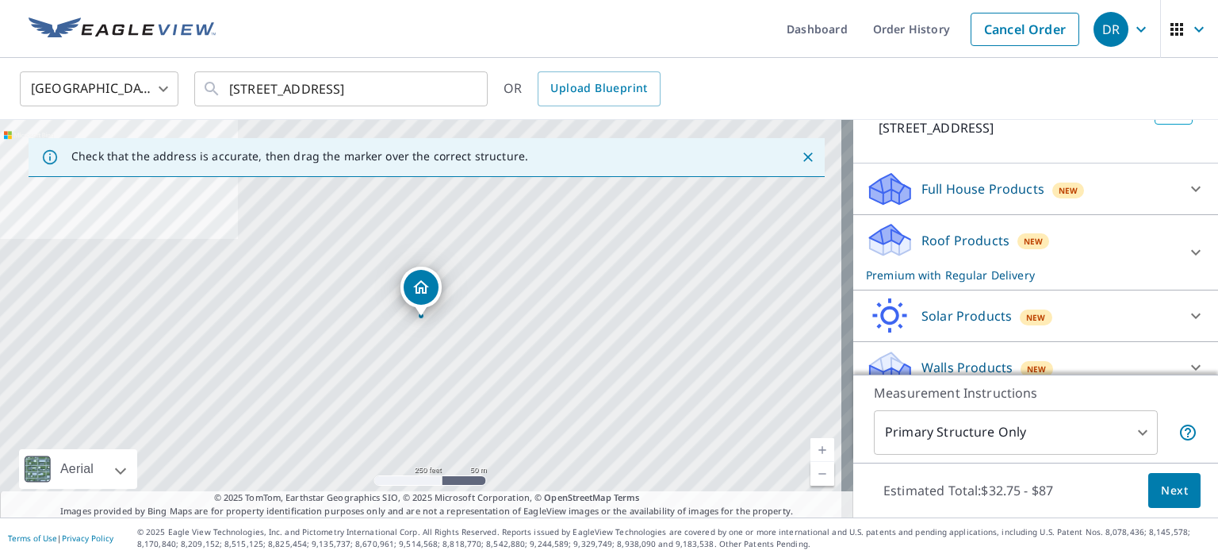
scroll to position [138, 0]
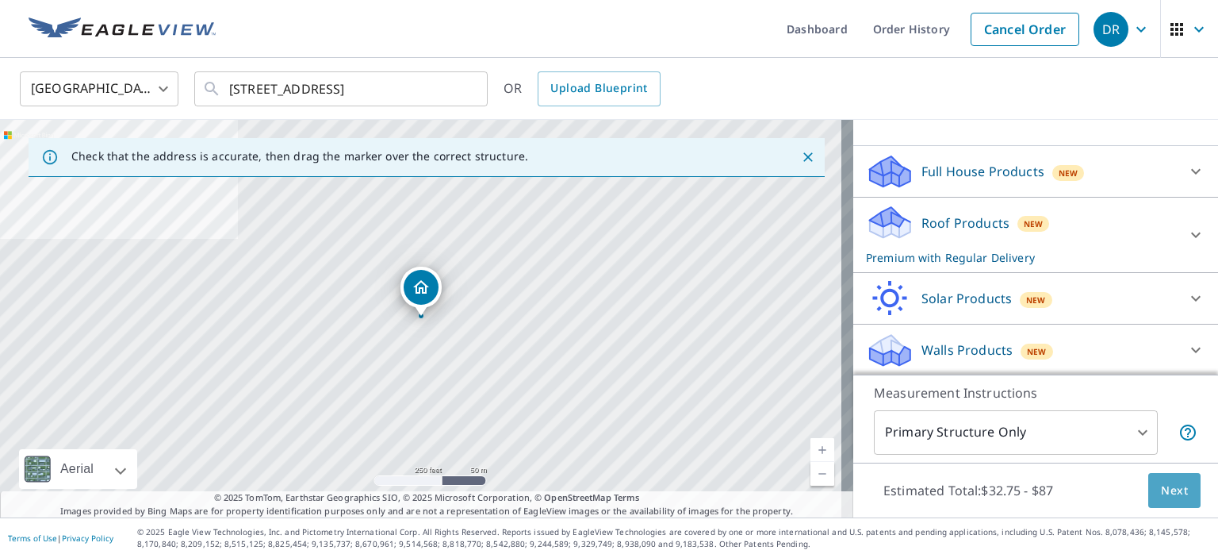
click at [1161, 486] on span "Next" at bounding box center [1174, 491] width 27 height 20
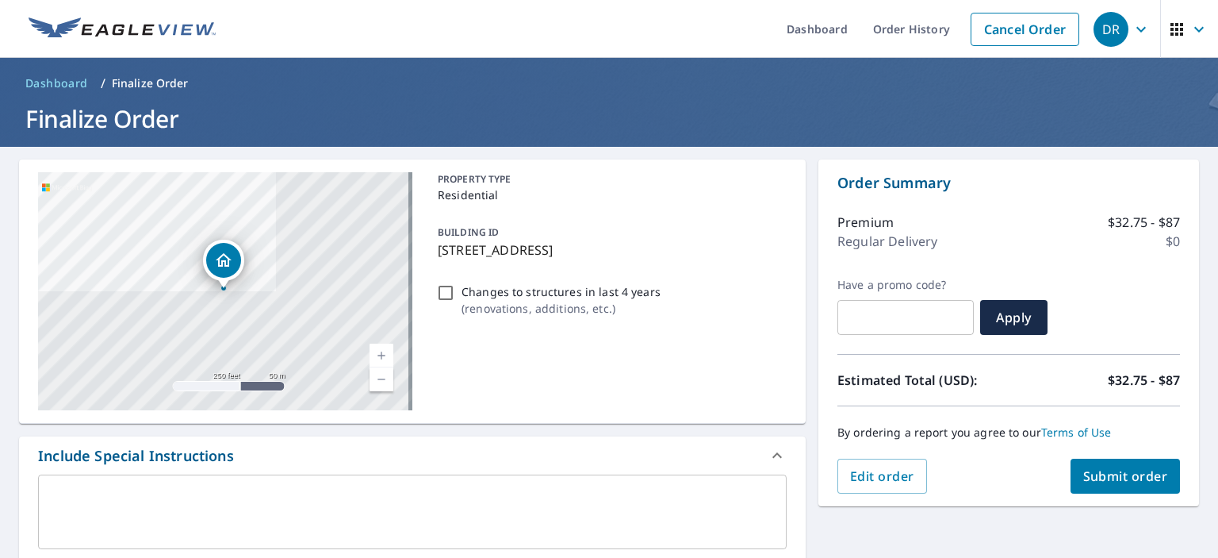
click at [1129, 481] on span "Submit order" at bounding box center [1125, 475] width 85 height 17
